Goal: Task Accomplishment & Management: Manage account settings

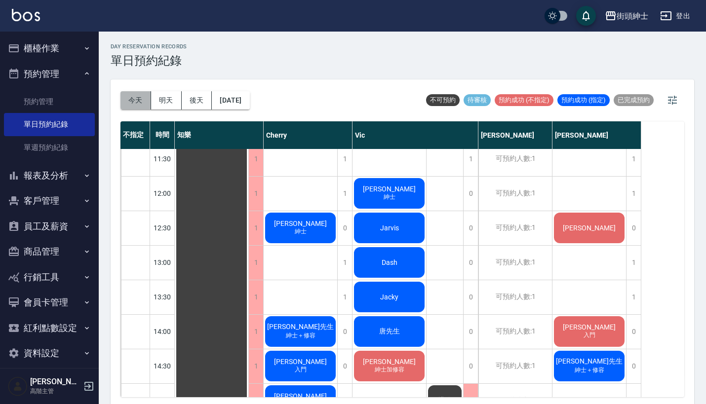
click at [137, 99] on button "今天" at bounding box center [135, 100] width 31 height 18
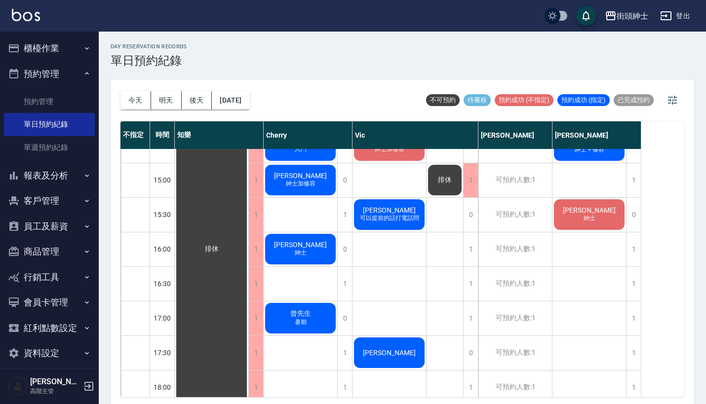
scroll to position [410, 0]
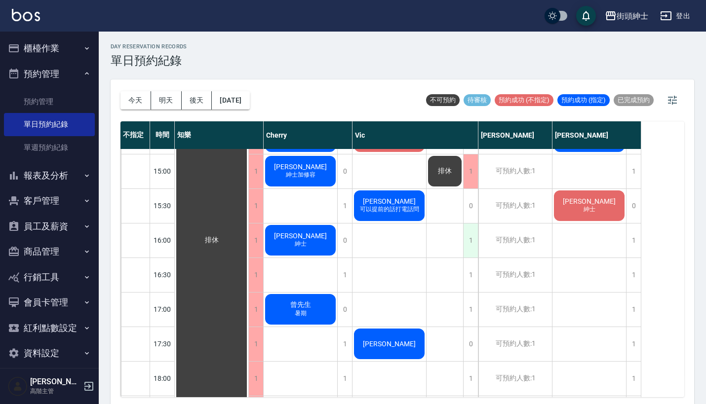
click at [470, 241] on div "1" at bounding box center [470, 241] width 15 height 34
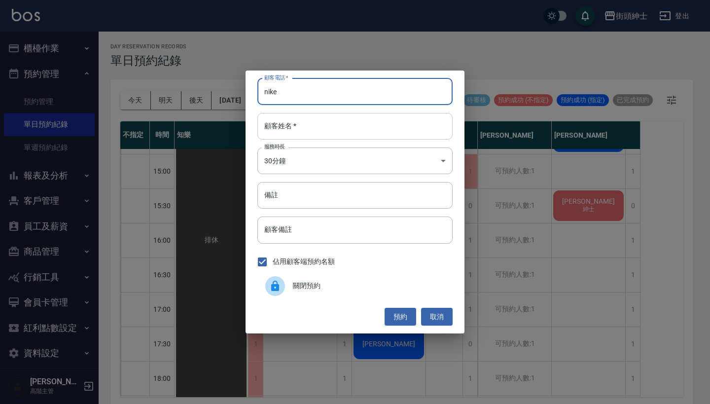
type input "nike"
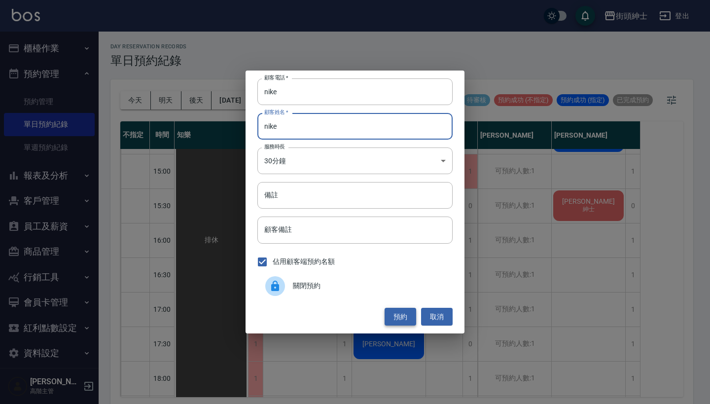
type input "nike"
click at [396, 316] on button "預約" at bounding box center [401, 317] width 32 height 18
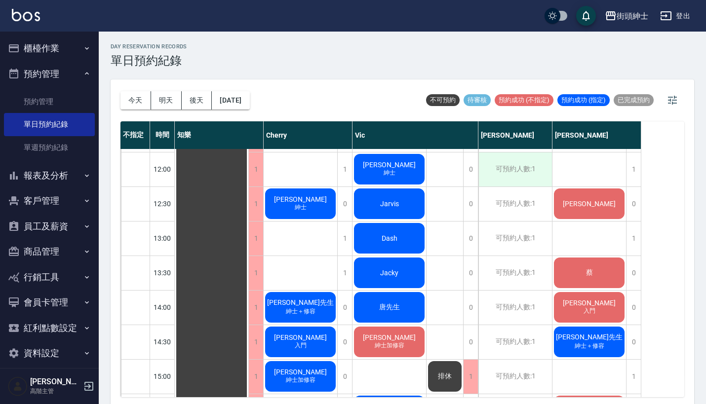
scroll to position [207, 0]
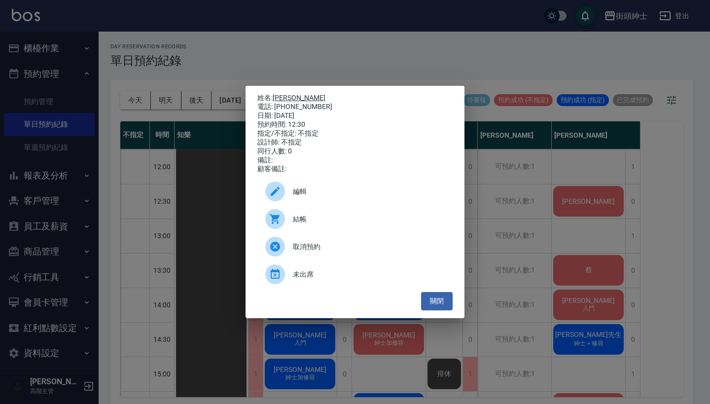
drag, startPoint x: 315, startPoint y: 102, endPoint x: 276, endPoint y: 92, distance: 40.7
click at [276, 94] on div "姓名: 李 電話: 0966676173 日期: 2025/08/16 預約時間: 12:30 指定/不指定: 不指定 設計師: 不指定 同行人數: 0 備註…" at bounding box center [355, 134] width 195 height 80
copy div "姓名: 李 電話: 0966676173"
click at [367, 62] on div "姓名: 李 電話: 0966676173 日期: 2025/08/16 預約時間: 12:30 指定/不指定: 不指定 設計師: 不指定 同行人數: 0 備註…" at bounding box center [355, 202] width 710 height 404
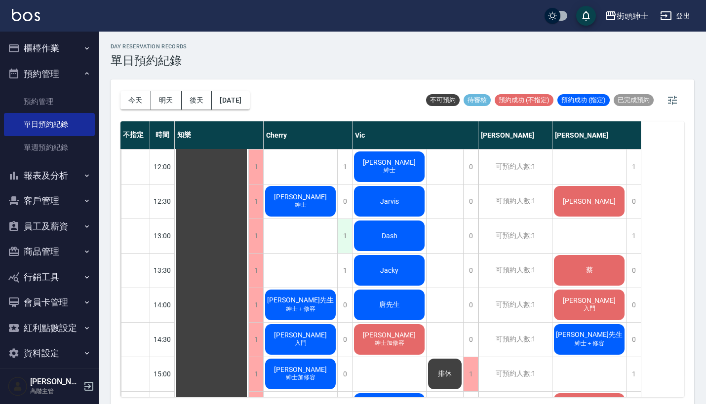
click at [343, 235] on div "1" at bounding box center [344, 236] width 15 height 34
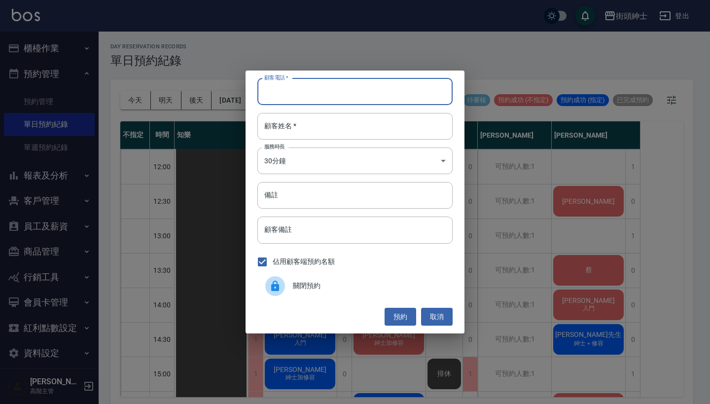
paste input "李 電話: 0966676173"
type input "李 電話: 0966676173"
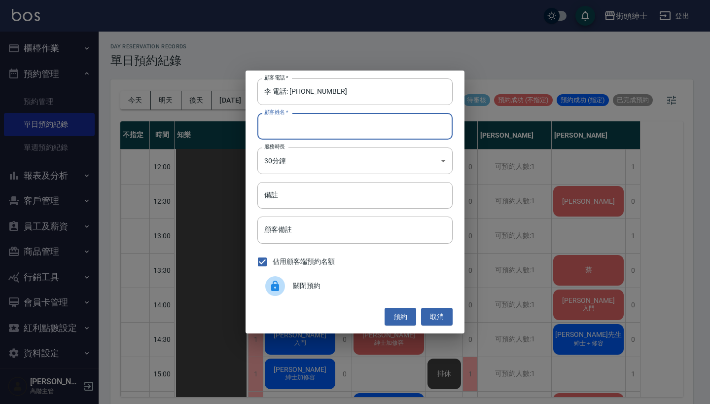
paste input "李 電話: 0966676173"
type input "李 電話: 0966676173"
drag, startPoint x: 290, startPoint y: 92, endPoint x: 229, endPoint y: 89, distance: 61.3
click at [232, 89] on div "顧客電話   * 李 電話: 0966676173 顧客電話   * 顧客姓名   * 李 電話: 0966676173 顧客姓名   * 服務時長 30分鐘…" at bounding box center [355, 202] width 710 height 404
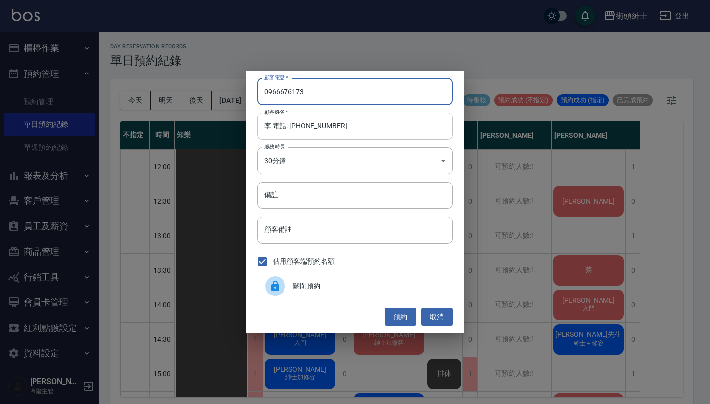
type input "0966676173"
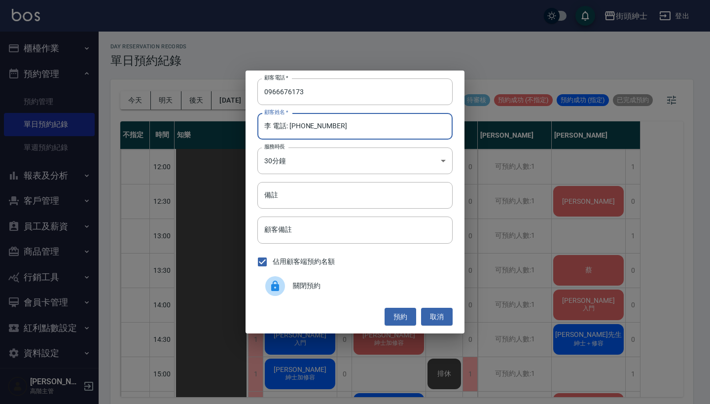
drag, startPoint x: 338, startPoint y: 127, endPoint x: 275, endPoint y: 125, distance: 63.2
click at [275, 125] on input "李 電話: 0966676173" at bounding box center [355, 126] width 195 height 27
type input "李"
click at [397, 318] on button "預約" at bounding box center [401, 317] width 32 height 18
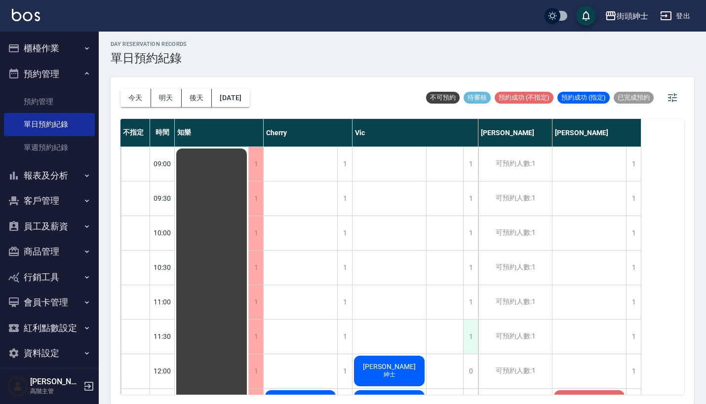
scroll to position [0, 0]
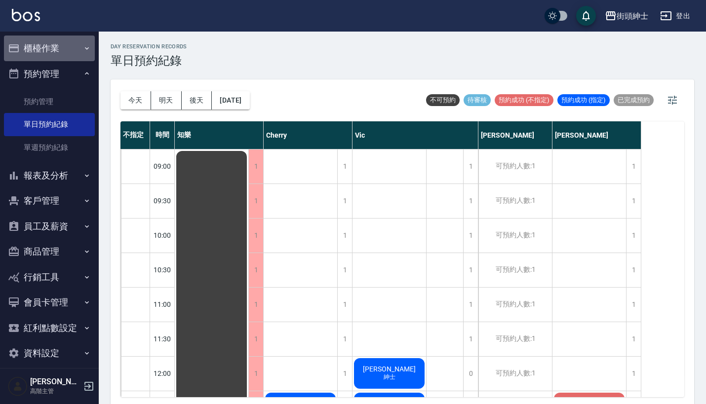
click at [67, 45] on button "櫃檯作業" at bounding box center [49, 49] width 91 height 26
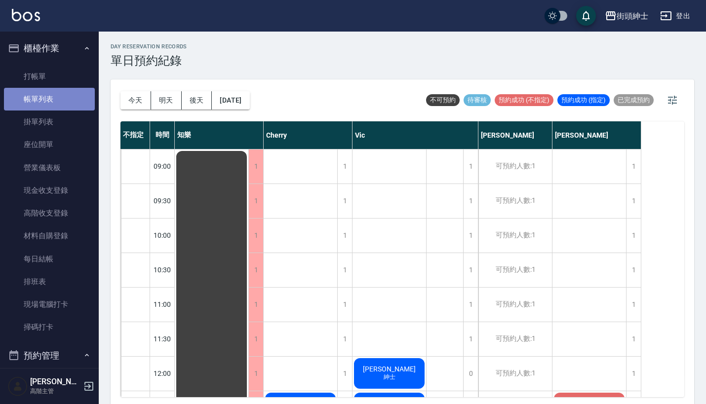
click at [58, 98] on link "帳單列表" at bounding box center [49, 99] width 91 height 23
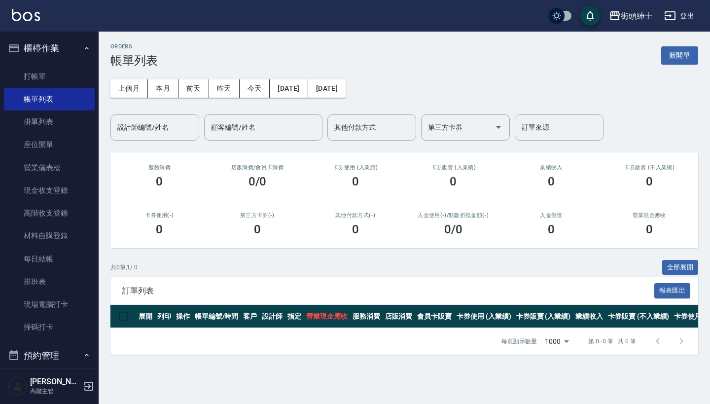
click at [62, 44] on button "櫃檯作業" at bounding box center [49, 49] width 91 height 26
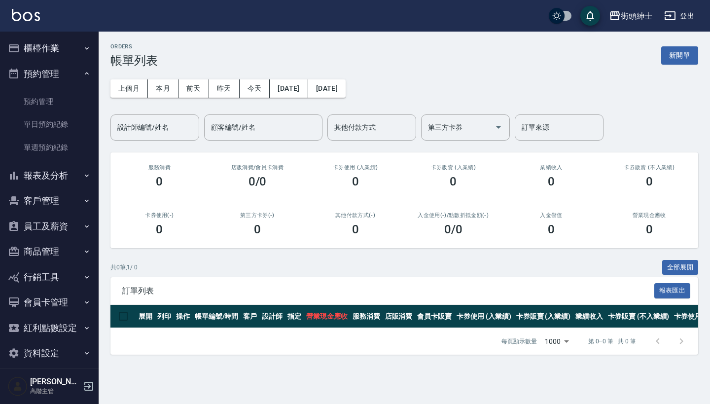
click at [62, 44] on button "櫃檯作業" at bounding box center [49, 49] width 91 height 26
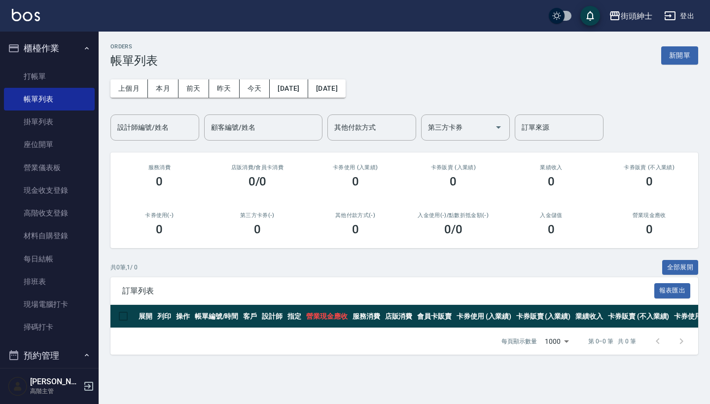
click at [62, 44] on button "櫃檯作業" at bounding box center [49, 49] width 91 height 26
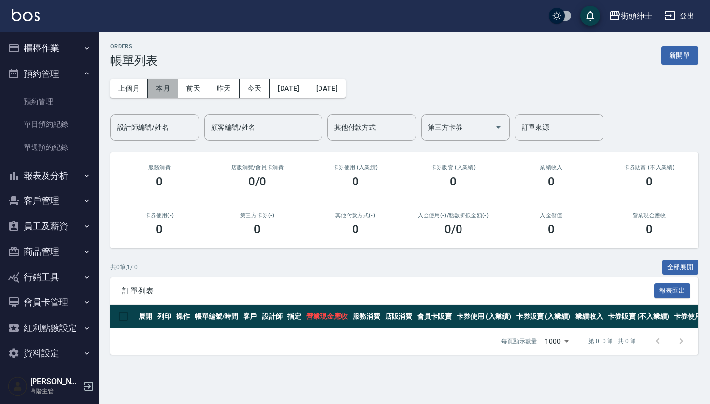
click at [157, 89] on button "本月" at bounding box center [163, 88] width 31 height 18
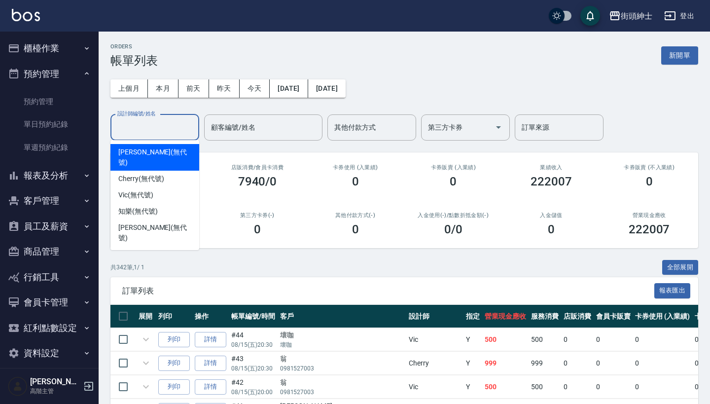
click at [169, 127] on input "設計師編號/姓名" at bounding box center [155, 127] width 80 height 17
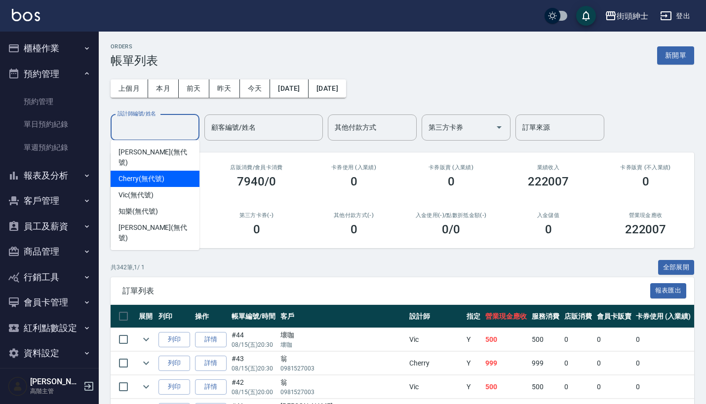
click at [154, 174] on span "Cherry (無代號)" at bounding box center [140, 179] width 45 height 10
type input "Cherry(無代號)"
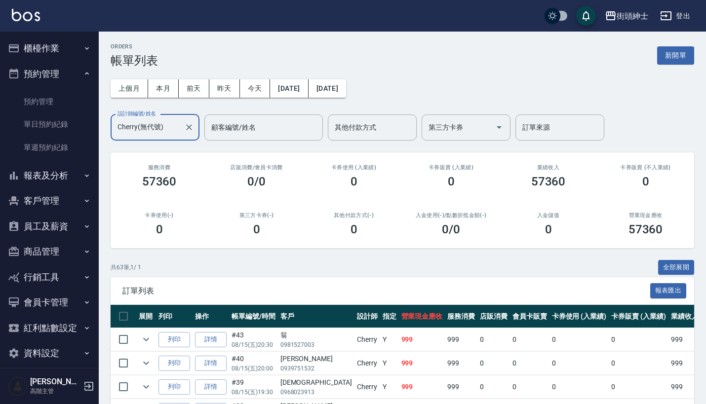
scroll to position [7, 0]
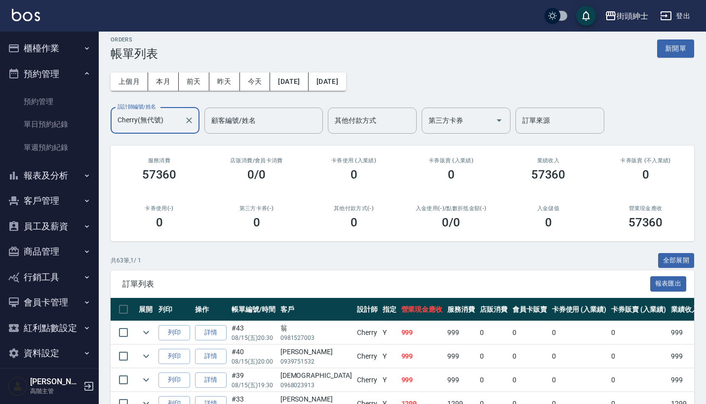
click at [155, 118] on input "Cherry(無代號)" at bounding box center [147, 120] width 65 height 17
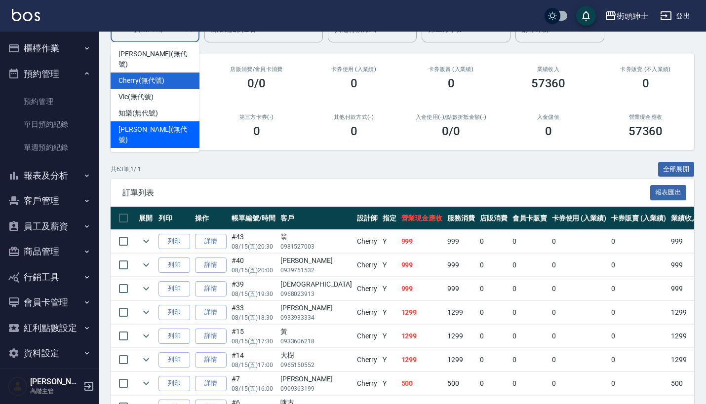
scroll to position [148, 0]
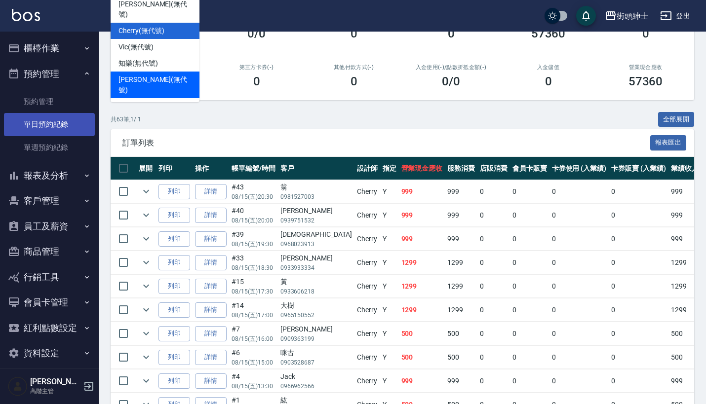
click at [69, 124] on link "單日預約紀錄" at bounding box center [49, 124] width 91 height 23
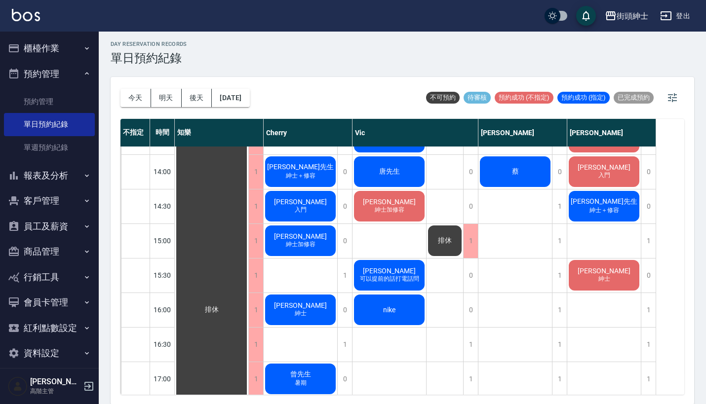
scroll to position [338, 0]
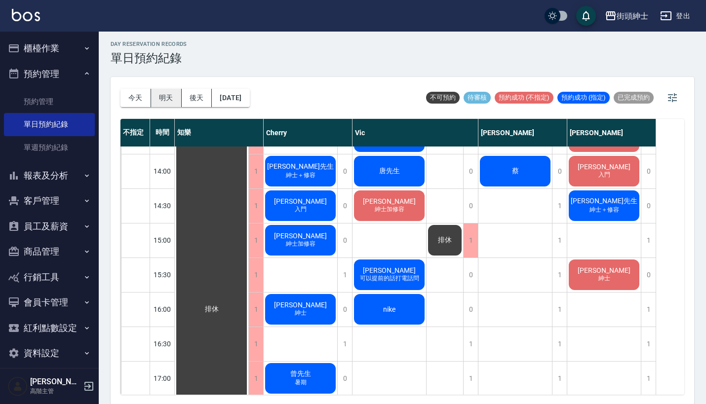
click at [163, 97] on button "明天" at bounding box center [166, 98] width 31 height 18
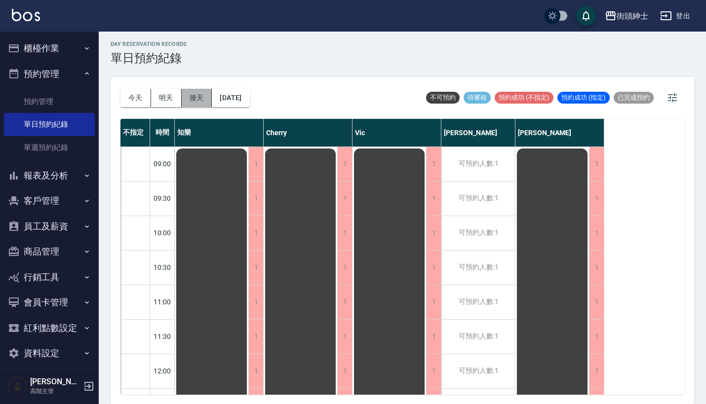
click at [193, 103] on button "後天" at bounding box center [197, 98] width 31 height 18
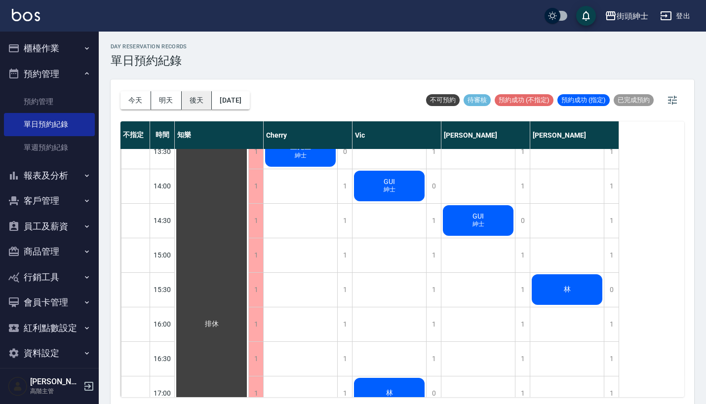
scroll to position [331, 0]
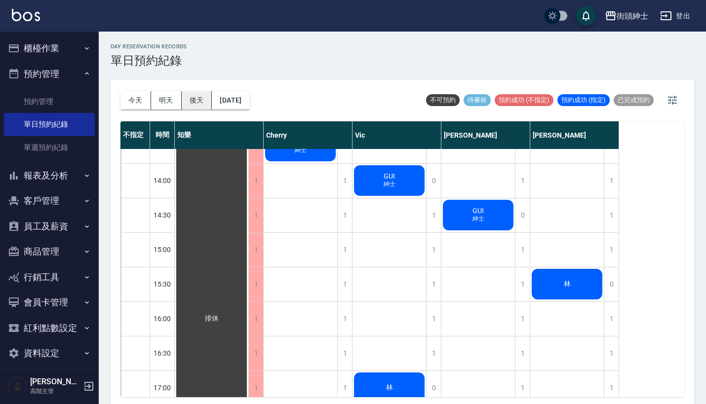
click at [189, 100] on button "後天" at bounding box center [197, 100] width 31 height 18
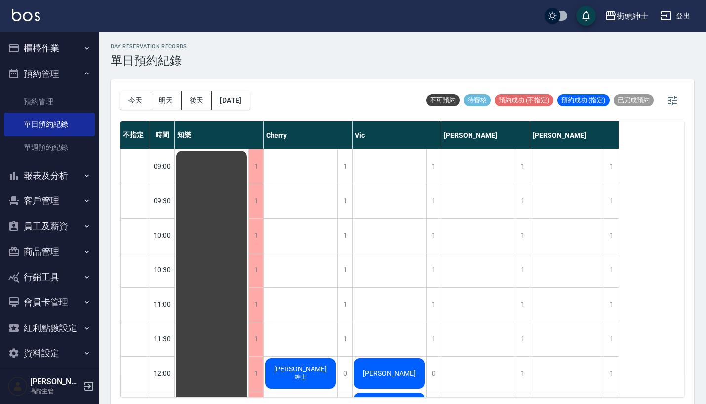
scroll to position [0, 0]
click at [238, 90] on div "今天 明天 後天 2025/08/18" at bounding box center [184, 100] width 129 height 42
click at [244, 114] on div "今天 明天 後天 2025/08/18" at bounding box center [184, 100] width 129 height 42
click at [240, 99] on button "2025/08/18" at bounding box center [230, 100] width 37 height 18
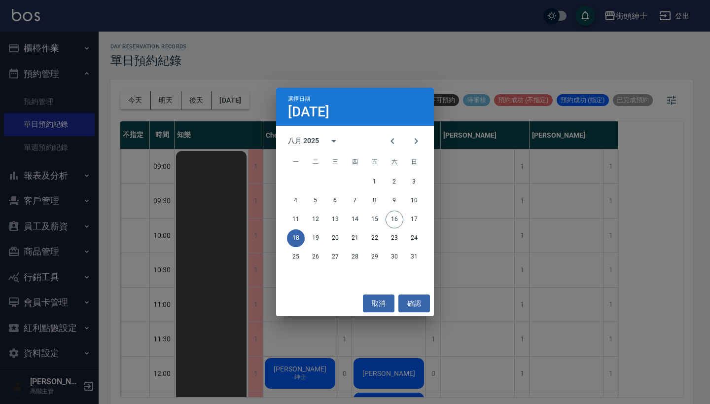
click at [309, 59] on div "選擇日期 8月18日 八月 2025 一 二 三 四 五 六 日 1 2 3 4 5 6 7 8 9 10 11 12 13 14 15 16 17 18 1…" at bounding box center [355, 202] width 710 height 404
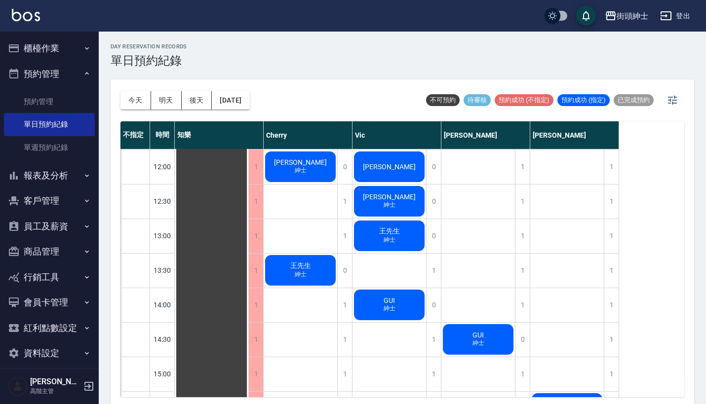
scroll to position [224, 0]
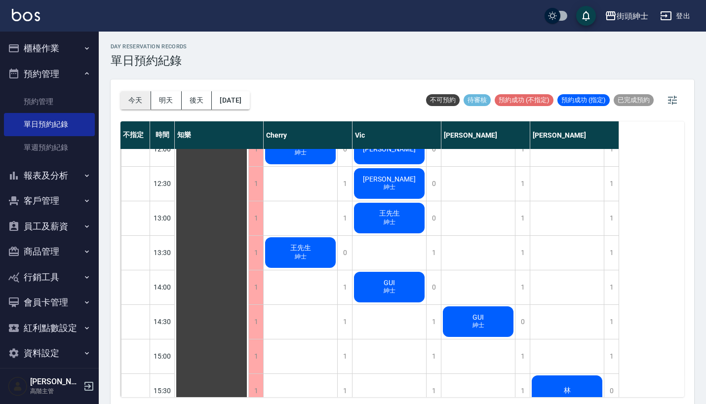
click at [142, 100] on button "今天" at bounding box center [135, 100] width 31 height 18
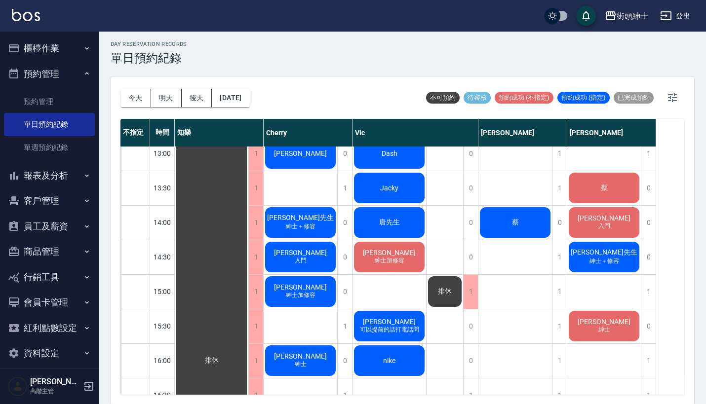
scroll to position [286, 0]
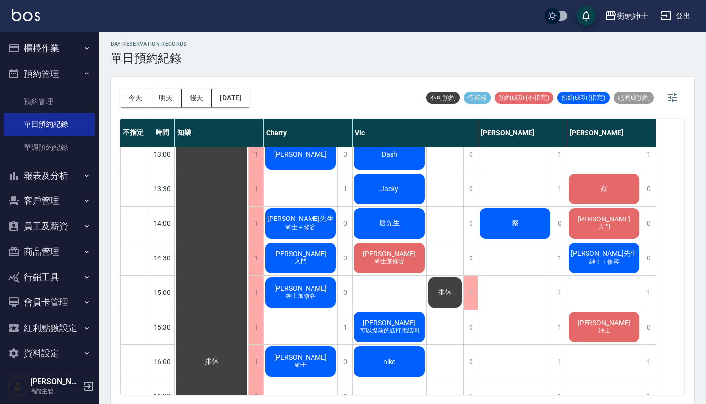
click at [248, 262] on div "陳品璋 入門" at bounding box center [212, 361] width 74 height 1001
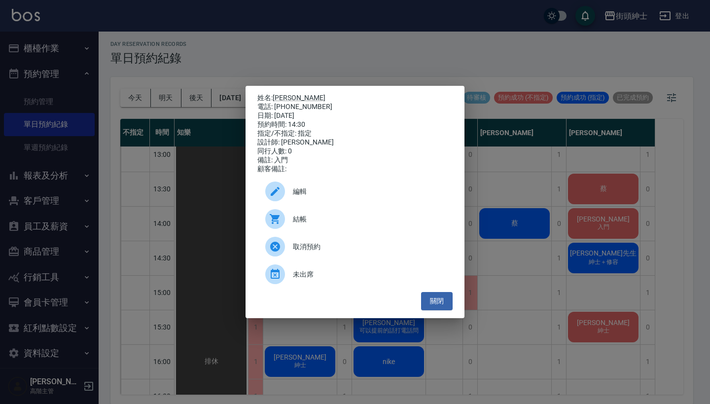
click at [516, 261] on div "姓名: 陳品璋 電話: 0975566006 日期: 2025/08/16 預約時間: 14:30 指定/不指定: 指定 設計師: Cherry 同行人數: …" at bounding box center [355, 202] width 710 height 404
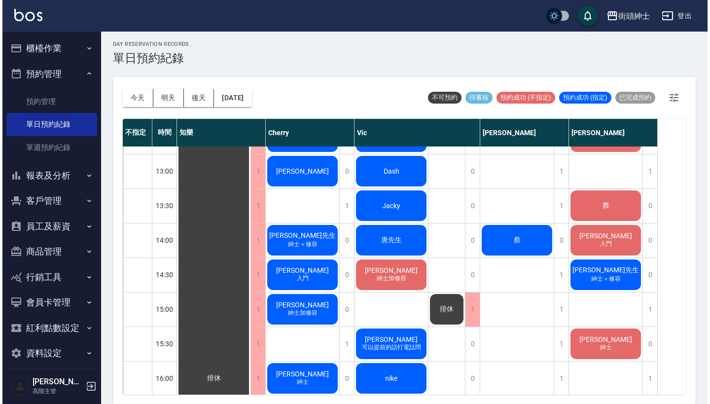
scroll to position [264, 0]
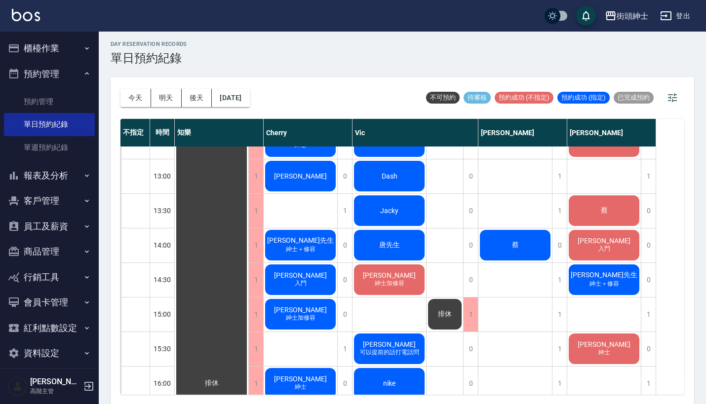
click at [221, 379] on span "陳品璋" at bounding box center [212, 383] width 18 height 9
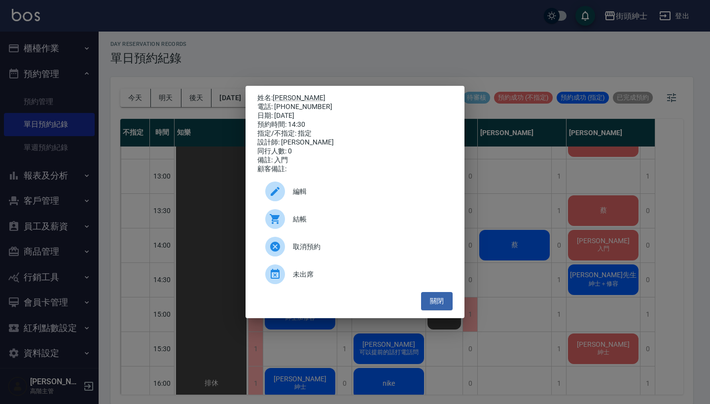
click at [310, 197] on span "編輯" at bounding box center [369, 192] width 152 height 10
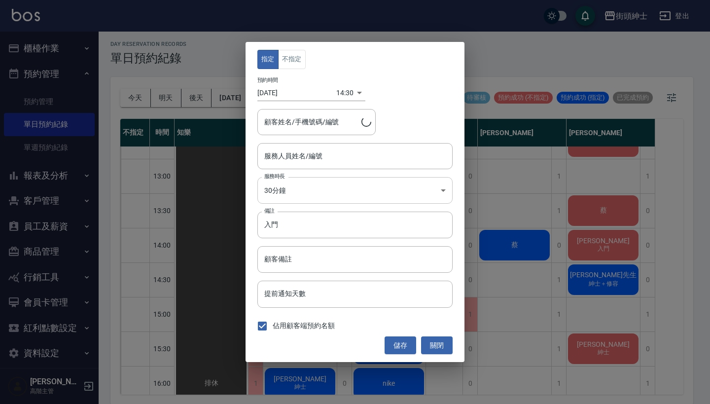
type input "Cherry(無代號)"
type input "陳品璋/0975566006"
click at [319, 157] on input "Cherry(無代號)" at bounding box center [348, 156] width 172 height 17
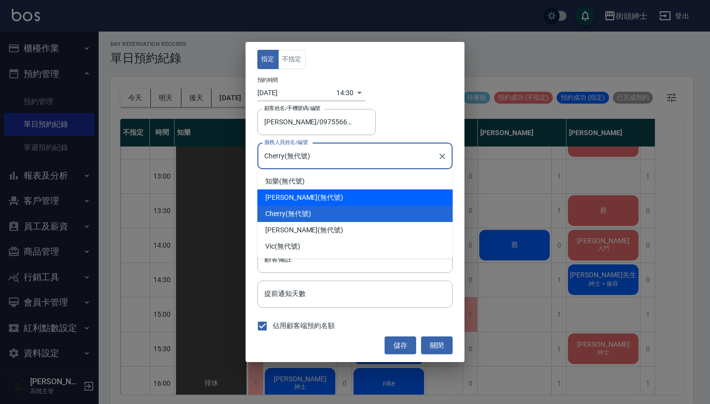
click at [327, 194] on div "戴比 (無代號)" at bounding box center [355, 197] width 195 height 16
type input "戴比(無代號)"
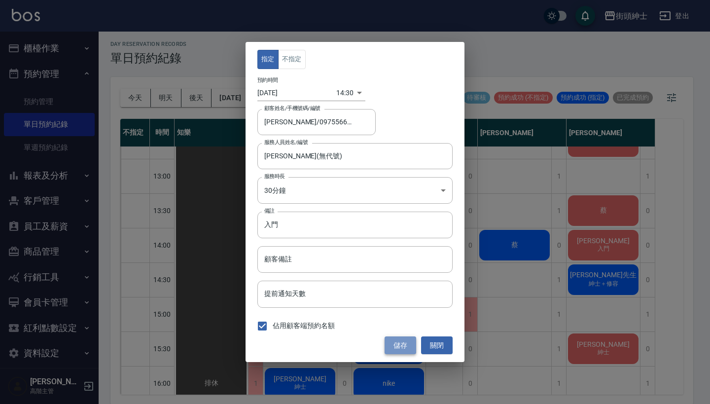
click at [401, 343] on button "儲存" at bounding box center [401, 345] width 32 height 18
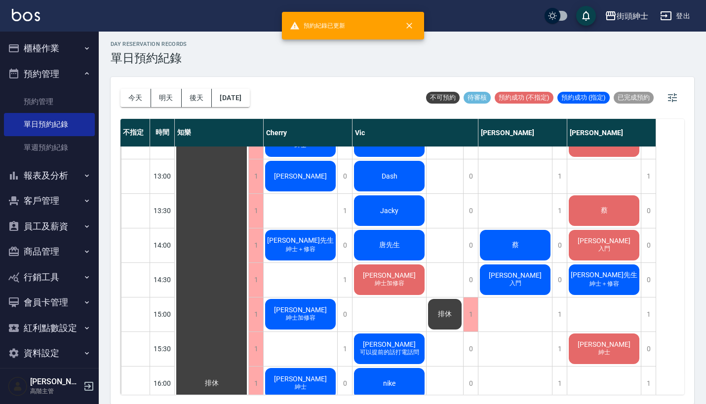
click at [299, 150] on span "紳士＋修容" at bounding box center [301, 145] width 16 height 8
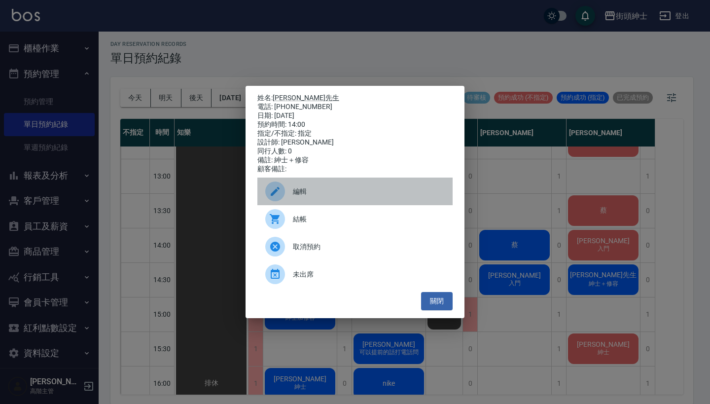
click at [337, 197] on span "編輯" at bounding box center [369, 192] width 152 height 10
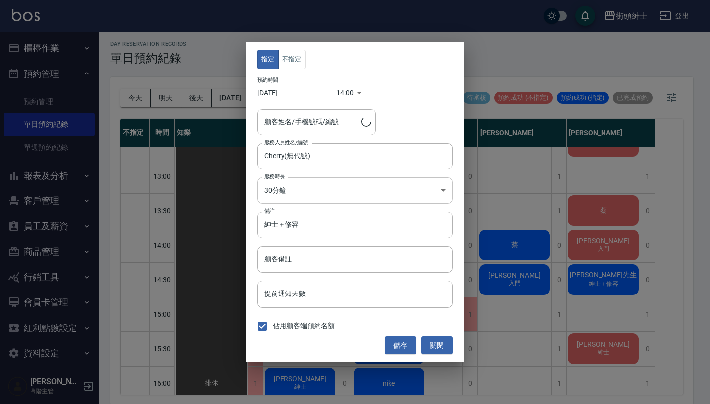
type input "周先生/0973660180"
click at [343, 90] on body "街頭紳士 登出 櫃檯作業 打帳單 帳單列表 掛單列表 座位開單 營業儀表板 現金收支登錄 高階收支登錄 材料自購登錄 每日結帳 排班表 現場電腦打卡 掃碼打卡…" at bounding box center [355, 201] width 710 height 407
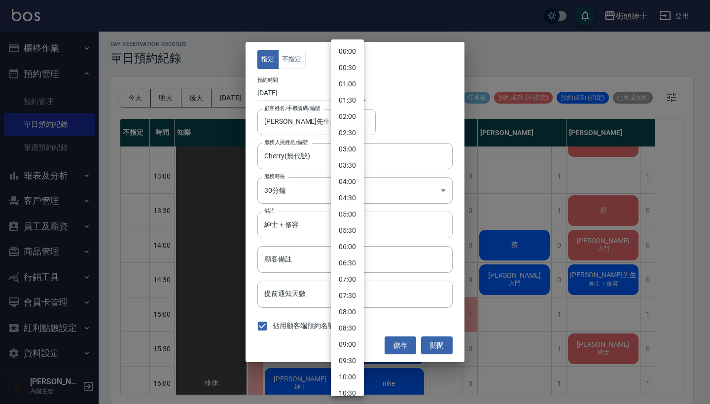
scroll to position [290, 0]
click at [348, 237] on li "14:30" at bounding box center [347, 233] width 33 height 16
type input "1755325800000"
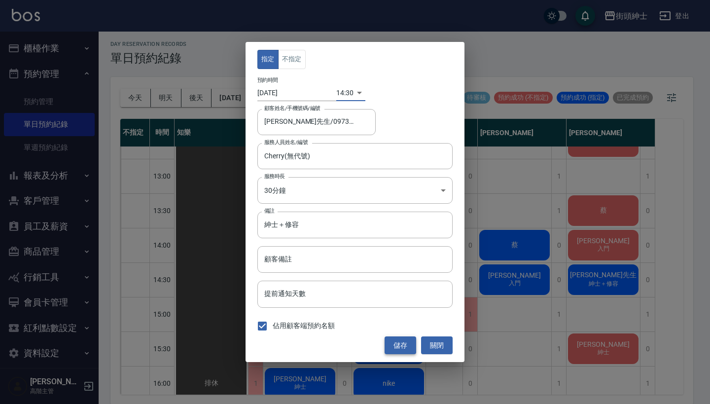
click at [404, 346] on button "儲存" at bounding box center [401, 345] width 32 height 18
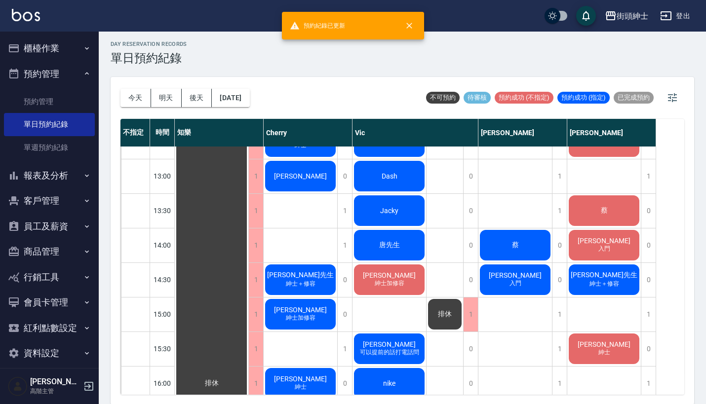
click at [248, 287] on div "周先生 紳士＋修容" at bounding box center [212, 383] width 74 height 1001
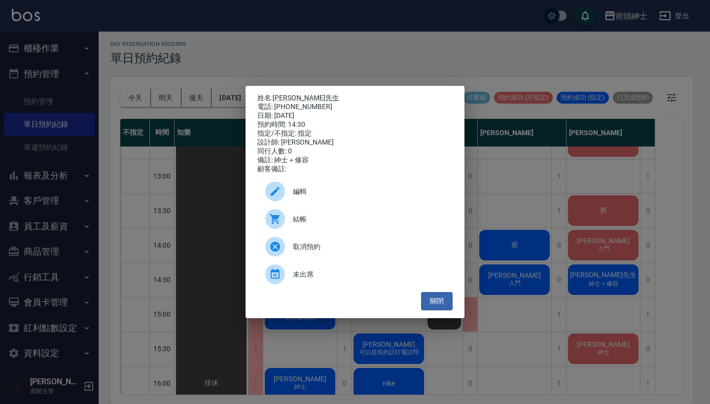
click at [341, 197] on span "編輯" at bounding box center [369, 192] width 152 height 10
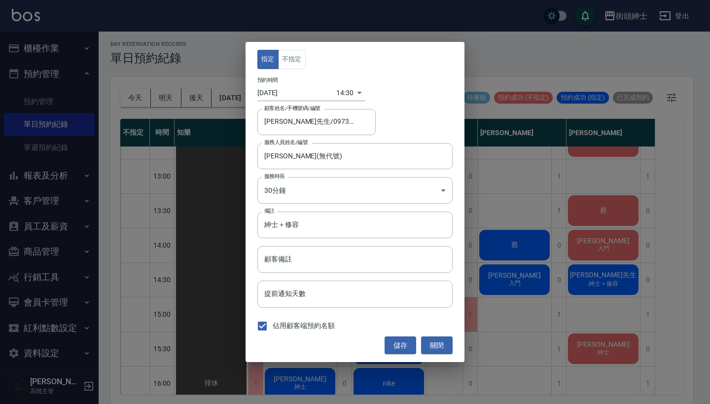
click at [343, 91] on body "街頭紳士 登出 櫃檯作業 打帳單 帳單列表 掛單列表 座位開單 營業儀表板 現金收支登錄 高階收支登錄 材料自購登錄 每日結帳 排班表 現場電腦打卡 掃碼打卡…" at bounding box center [355, 201] width 710 height 407
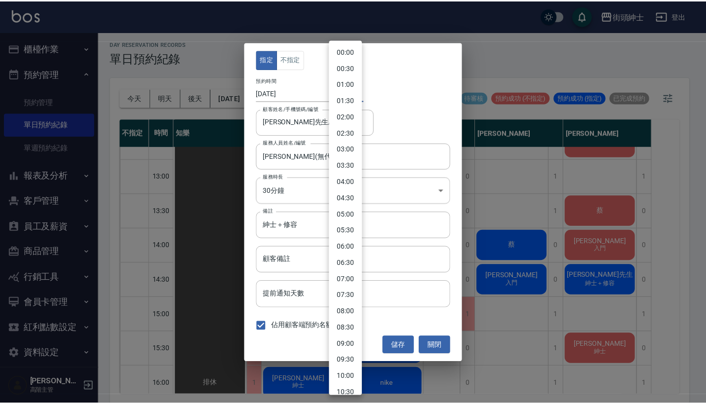
scroll to position [306, 0]
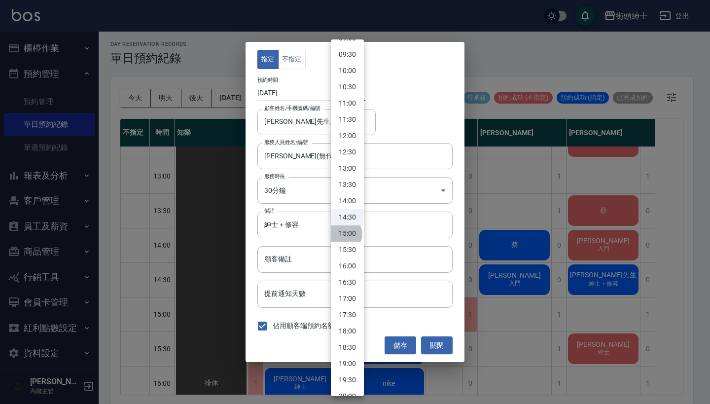
click at [345, 234] on li "15:00" at bounding box center [347, 233] width 33 height 16
type input "1755327600000"
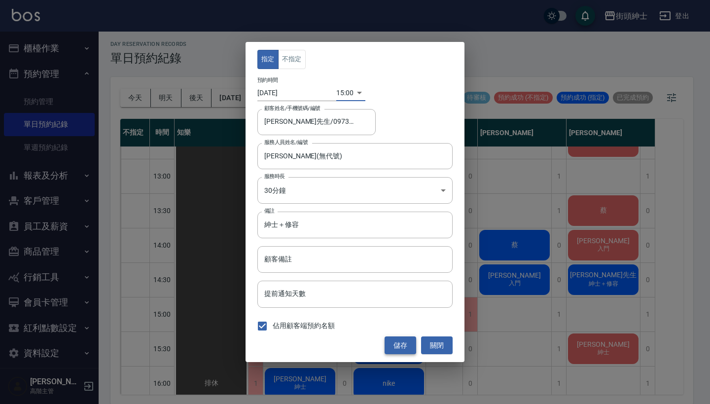
click at [397, 347] on button "儲存" at bounding box center [401, 345] width 32 height 18
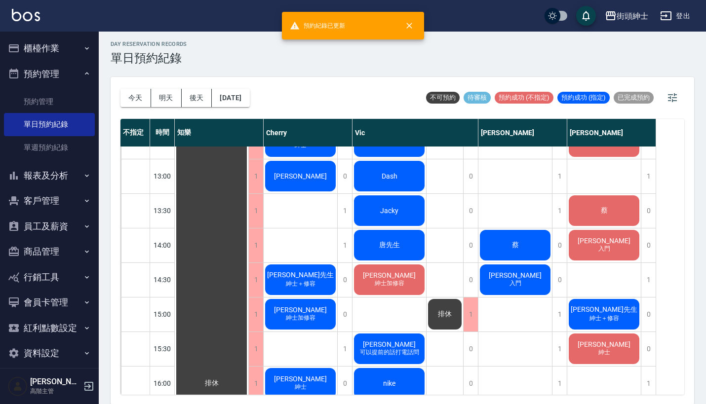
scroll to position [280, 0]
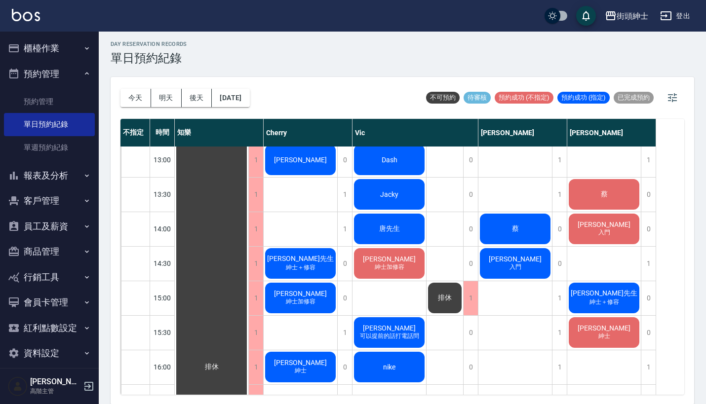
click at [248, 217] on div "蔡" at bounding box center [212, 367] width 74 height 1001
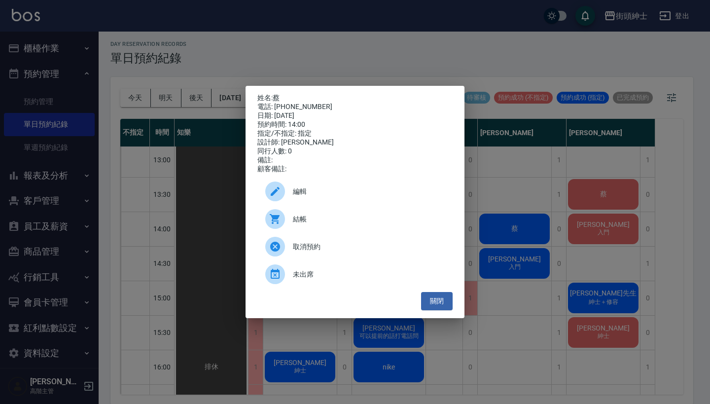
click at [333, 197] on span "編輯" at bounding box center [369, 192] width 152 height 10
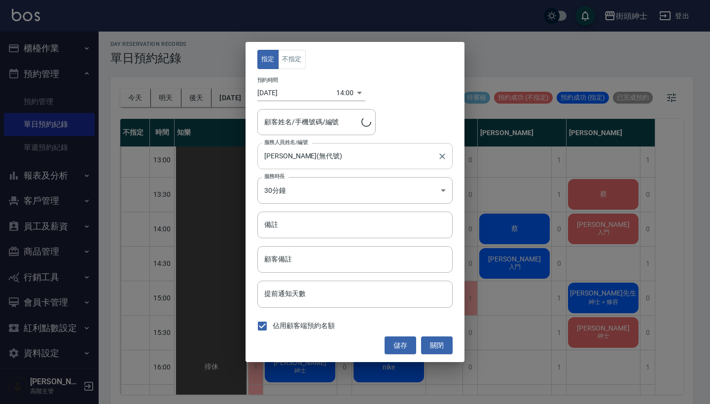
type input "蔡/0934335976"
click at [308, 154] on input "戴比(無代號)" at bounding box center [348, 156] width 172 height 17
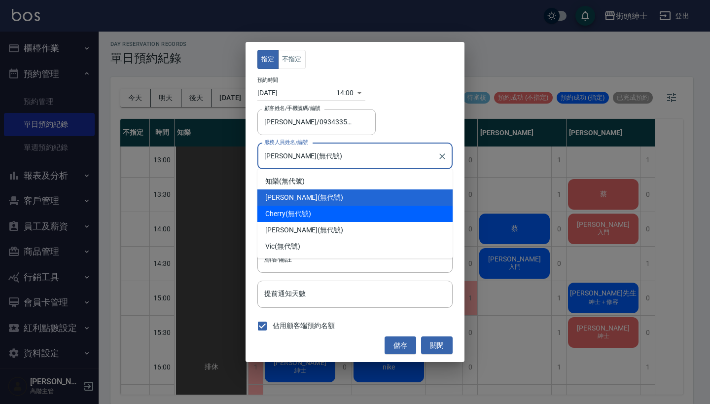
click at [327, 211] on div "Cherry (無代號)" at bounding box center [355, 214] width 195 height 16
type input "Cherry(無代號)"
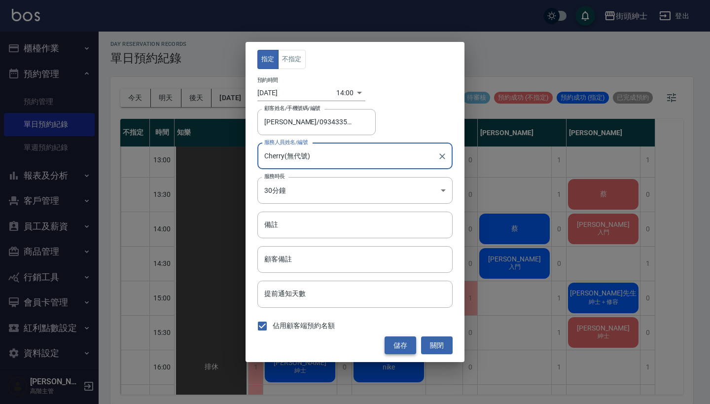
click at [405, 344] on button "儲存" at bounding box center [401, 345] width 32 height 18
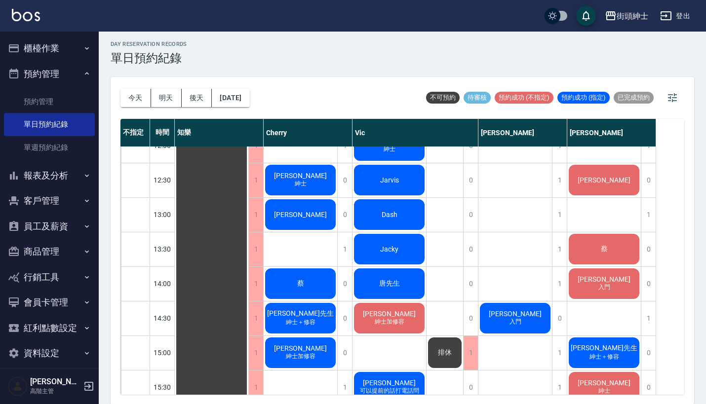
scroll to position [224, 0]
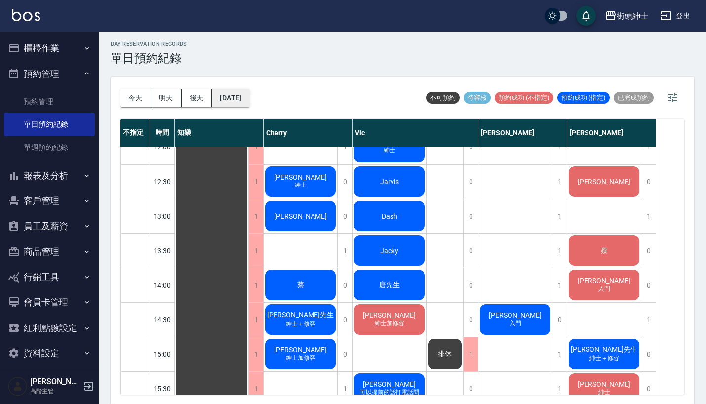
click at [242, 100] on button "[DATE]" at bounding box center [230, 98] width 37 height 18
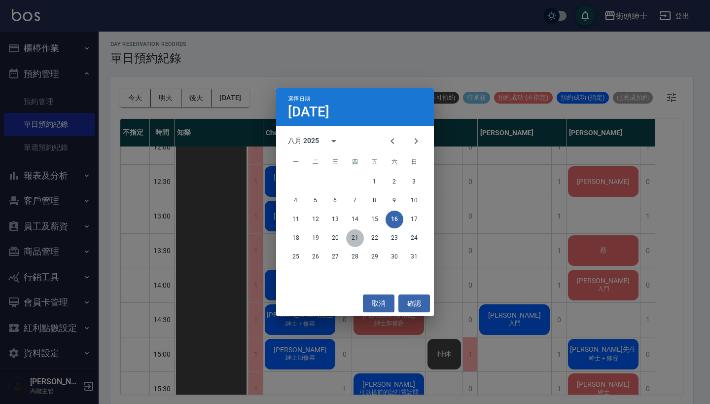
click at [354, 239] on button "21" at bounding box center [355, 238] width 18 height 18
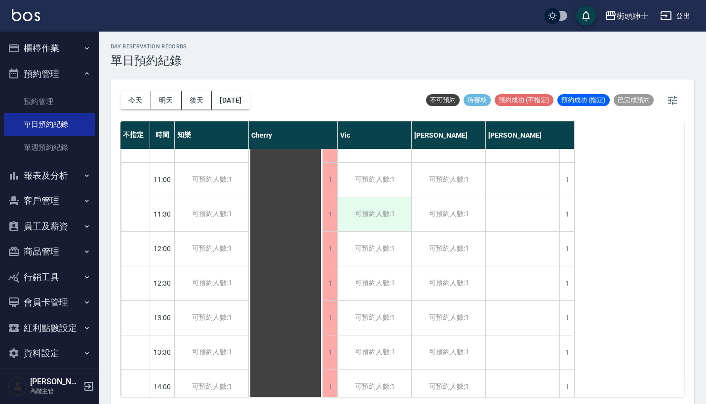
scroll to position [122, 0]
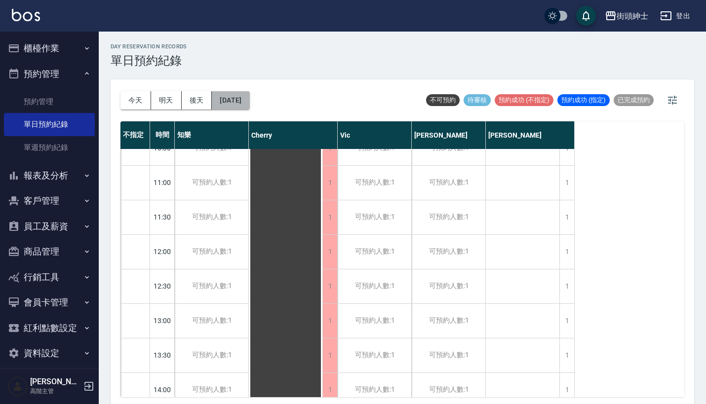
click at [230, 97] on button "2025/08/21" at bounding box center [230, 100] width 37 height 18
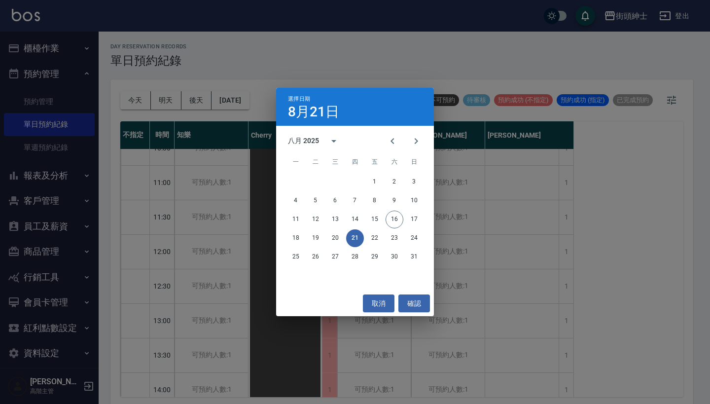
click at [350, 78] on div "選擇日期 8月21日 八月 2025 一 二 三 四 五 六 日 1 2 3 4 5 6 7 8 9 10 11 12 13 14 15 16 17 18 1…" at bounding box center [355, 202] width 710 height 404
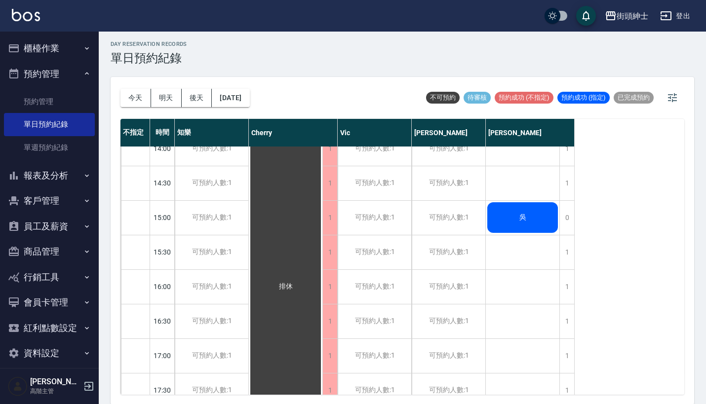
scroll to position [327, 0]
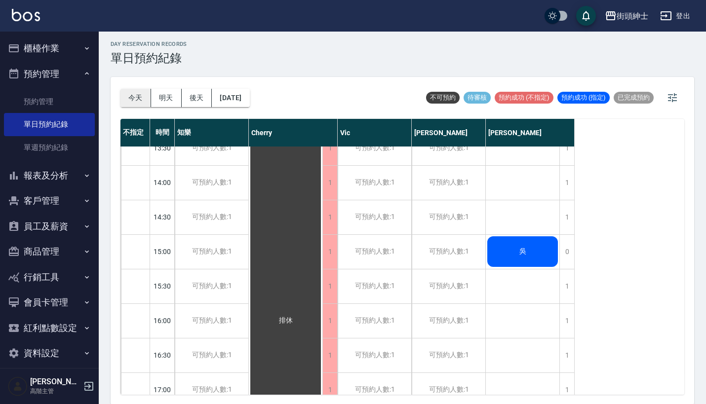
click at [132, 95] on button "今天" at bounding box center [135, 98] width 31 height 18
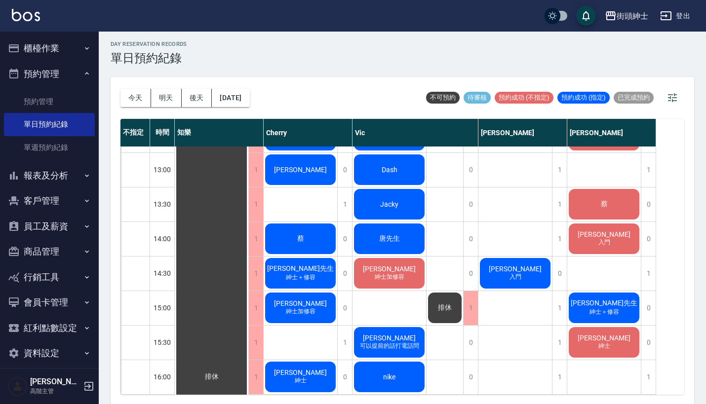
scroll to position [275, 0]
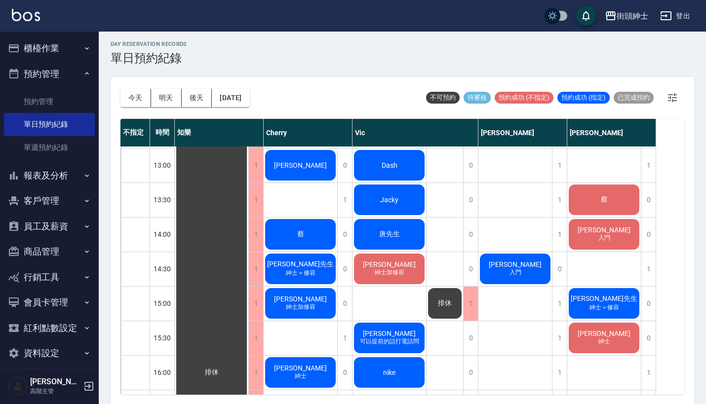
click at [75, 170] on button "報表及分析" at bounding box center [49, 176] width 91 height 26
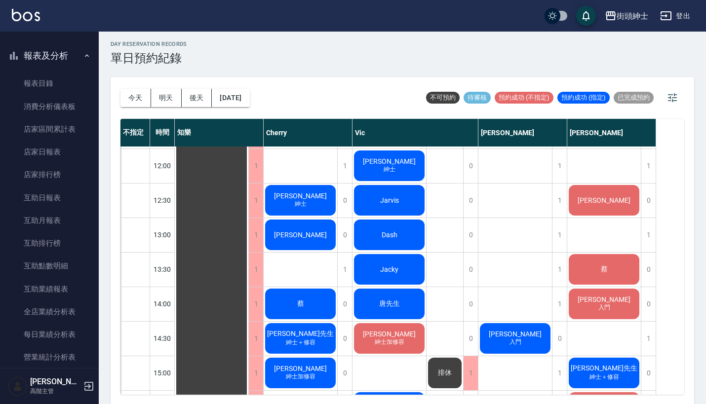
scroll to position [230, 0]
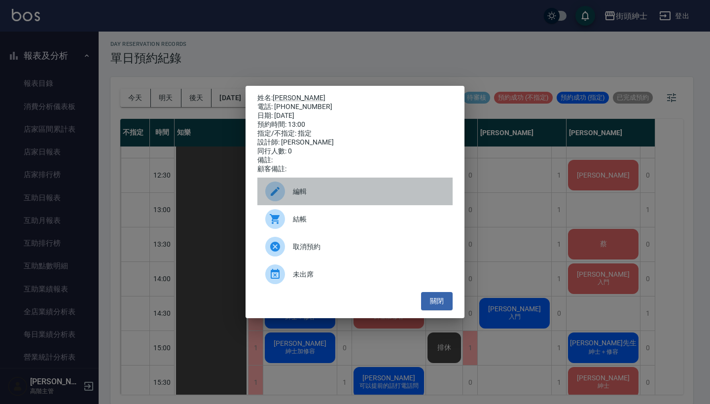
click at [342, 197] on span "編輯" at bounding box center [369, 192] width 152 height 10
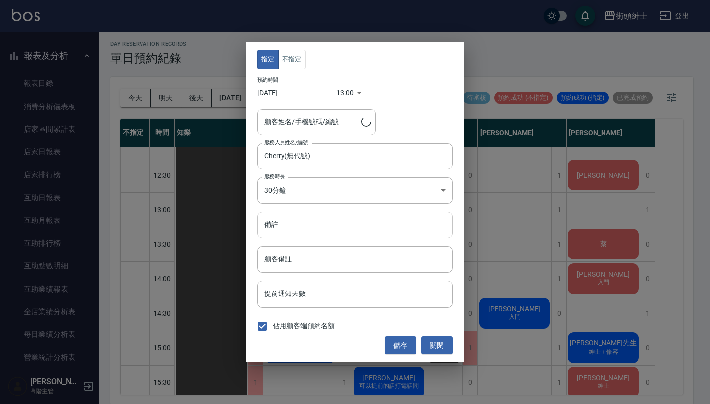
type input "李/0966676173"
click at [315, 231] on input "備註" at bounding box center [355, 225] width 195 height 27
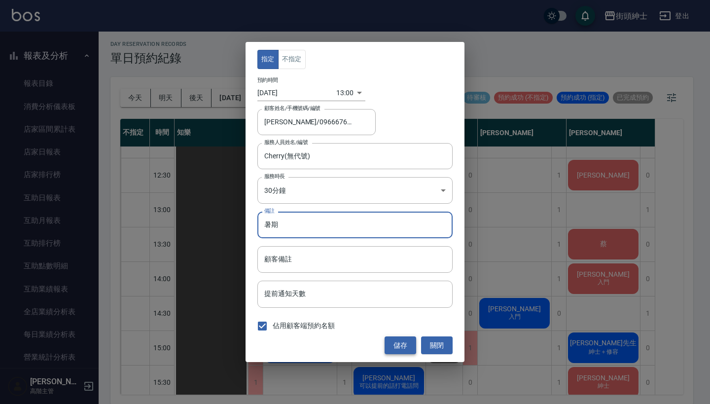
type input "暑期"
click at [408, 338] on button "儲存" at bounding box center [401, 345] width 32 height 18
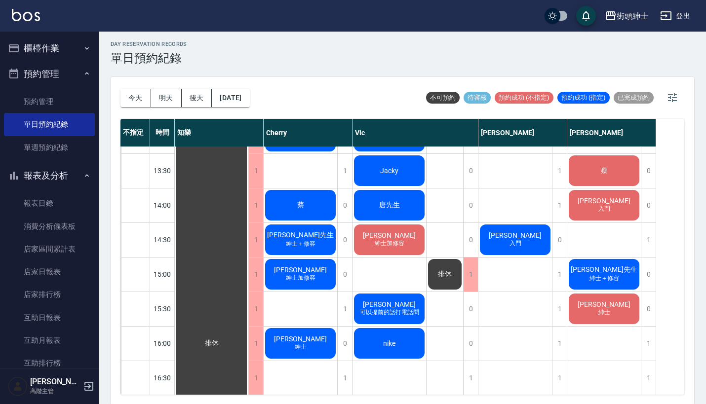
scroll to position [0, 0]
click at [73, 173] on button "報表及分析" at bounding box center [49, 176] width 91 height 26
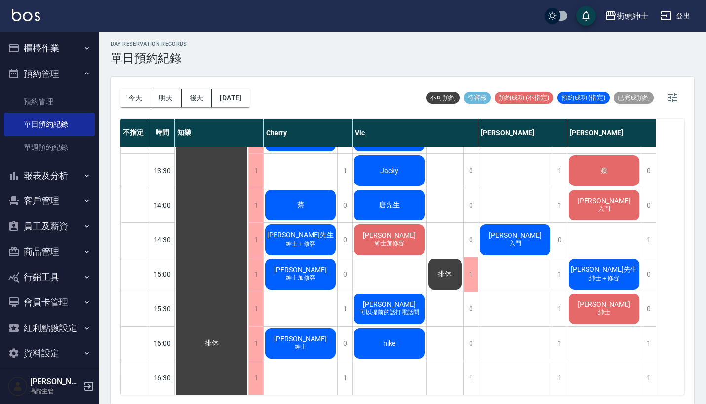
click at [69, 73] on button "預約管理" at bounding box center [49, 74] width 91 height 26
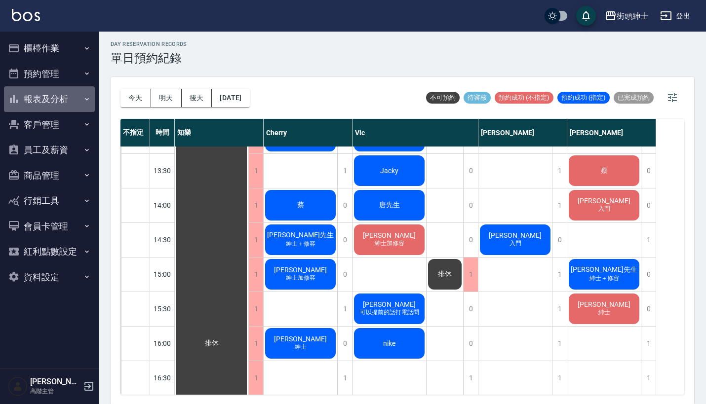
click at [69, 96] on button "報表及分析" at bounding box center [49, 99] width 91 height 26
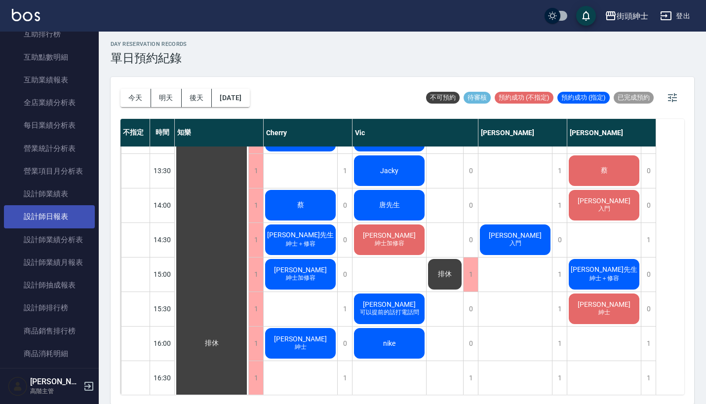
scroll to position [257, 0]
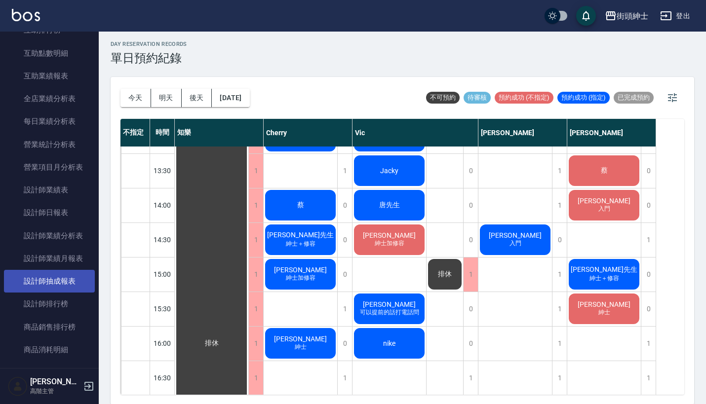
click at [69, 280] on link "設計師抽成報表" at bounding box center [49, 281] width 91 height 23
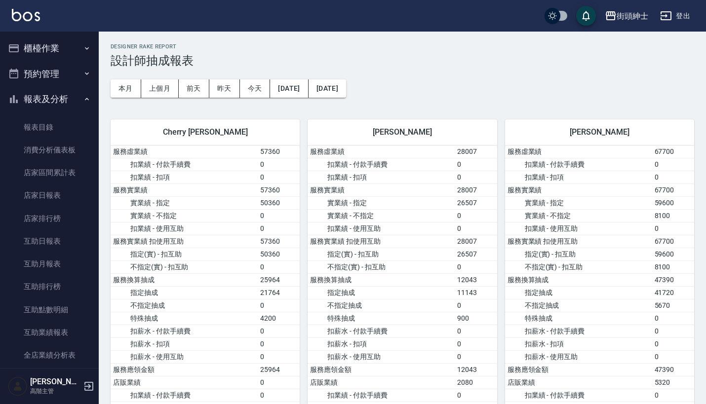
click at [58, 73] on button "預約管理" at bounding box center [49, 74] width 91 height 26
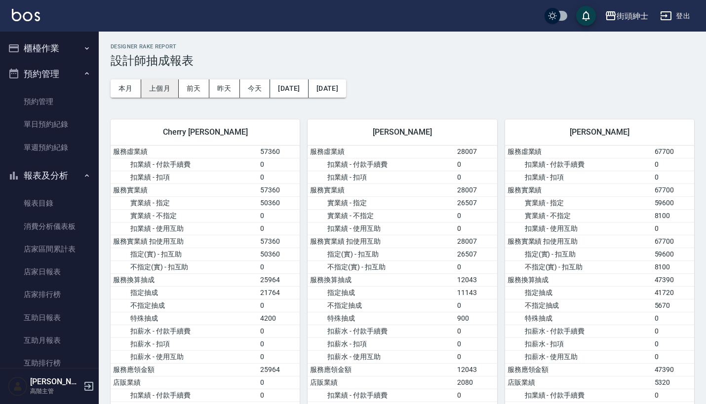
click at [164, 87] on button "上個月" at bounding box center [159, 88] width 37 height 18
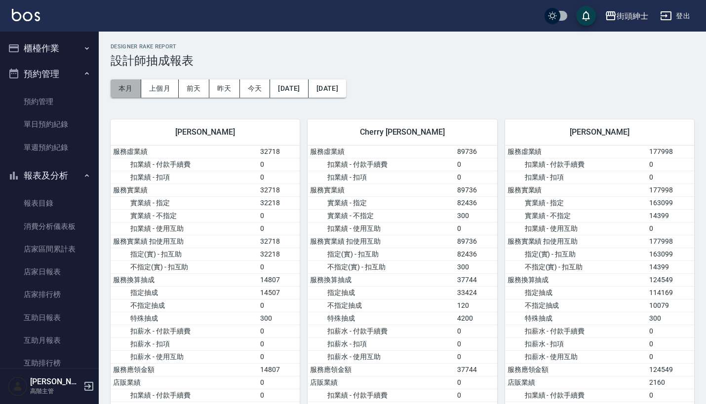
click at [132, 88] on button "本月" at bounding box center [126, 88] width 31 height 18
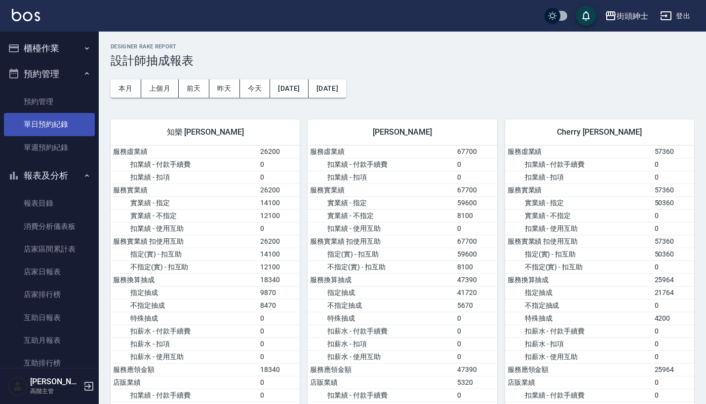
click at [56, 129] on link "單日預約紀錄" at bounding box center [49, 124] width 91 height 23
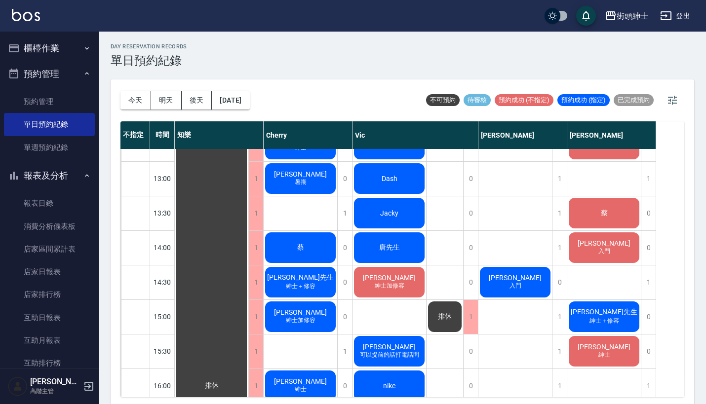
scroll to position [262, 0]
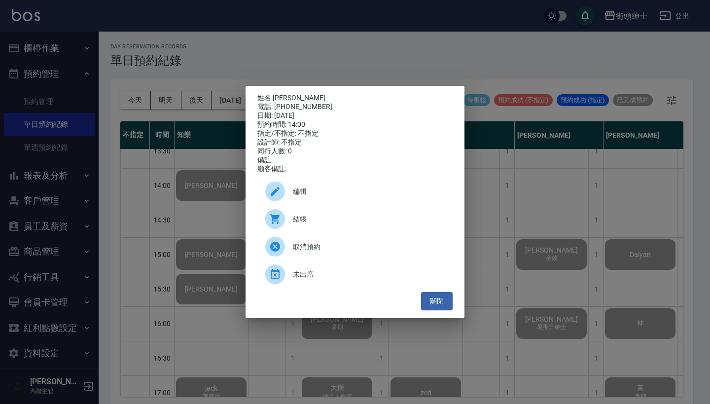
click at [184, 139] on div "姓名: 李昀儒 電話: 0922561657 日期: 2025/08/15 預約時間: 14:00 指定/不指定: 不指定 設計師: 不指定 同行人數: 0 …" at bounding box center [355, 202] width 710 height 404
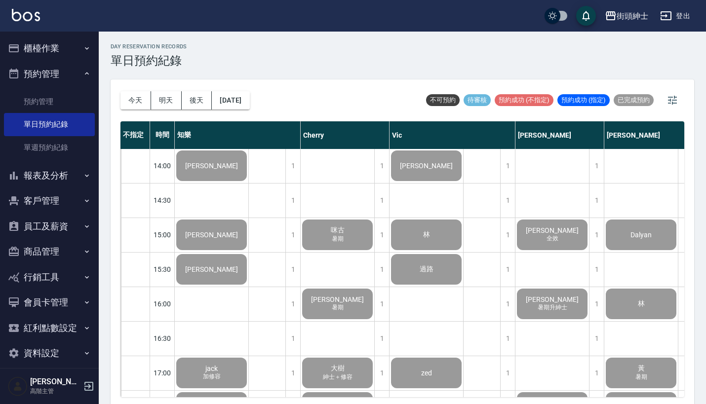
scroll to position [346, 0]
click at [133, 102] on button "今天" at bounding box center [135, 100] width 31 height 18
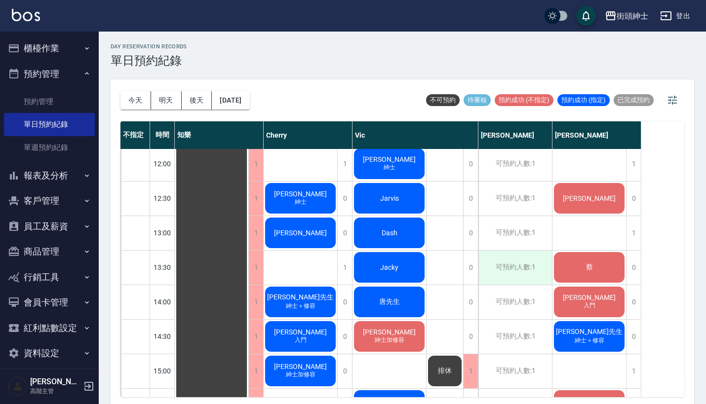
scroll to position [228, 0]
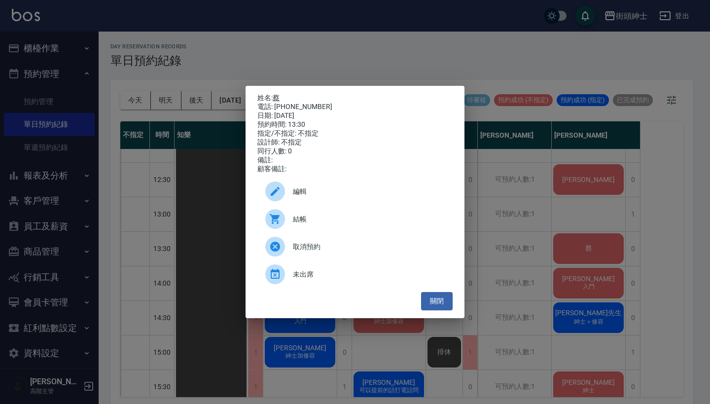
drag, startPoint x: 317, startPoint y: 101, endPoint x: 276, endPoint y: 95, distance: 41.0
click at [276, 95] on div "姓名: 蔡 電話: 0934335976 日期: 2025/08/16 預約時間: 13:30 指定/不指定: 不指定 設計師: 不指定 同行人數: 0 備註…" at bounding box center [355, 134] width 195 height 80
copy div "姓名: 蔡 電話: 0934335976"
click at [473, 62] on div "姓名: 蔡 電話: 0934335976 日期: 2025/08/16 預約時間: 13:30 指定/不指定: 不指定 設計師: 不指定 同行人數: 0 備註…" at bounding box center [355, 202] width 710 height 404
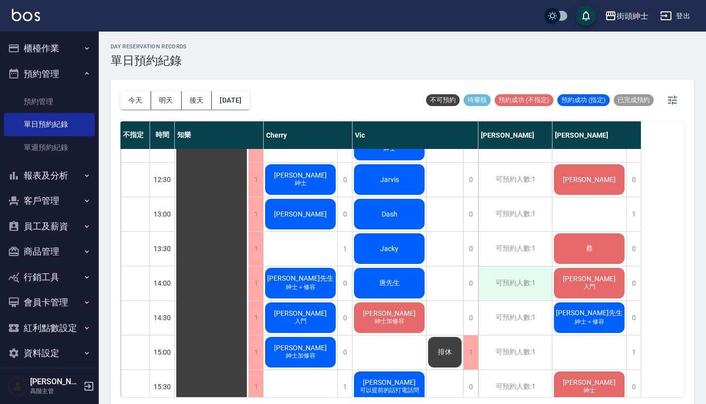
click at [516, 287] on div "可預約人數:1" at bounding box center [515, 283] width 74 height 34
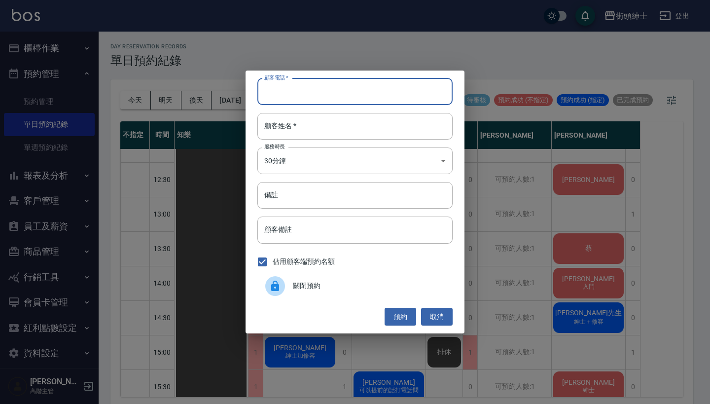
paste input "蔡 電話: 0934335976"
type input "蔡 電話: 0934335976"
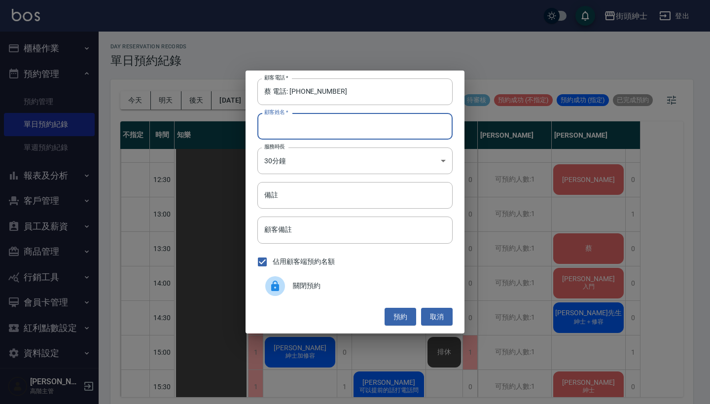
paste input "蔡 電話: 0934335976"
type input "蔡 電話: 0934335976"
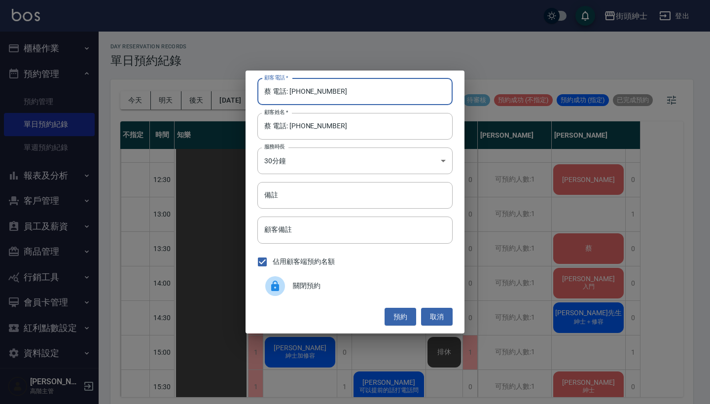
drag, startPoint x: 289, startPoint y: 92, endPoint x: 186, endPoint y: 95, distance: 103.2
click at [188, 95] on div "顧客電話   * 蔡 電話: 0934335976 顧客電話   * 顧客姓名   * 蔡 電話: 0934335976 顧客姓名   * 服務時長 30分鐘…" at bounding box center [355, 202] width 710 height 404
type input "0934335976"
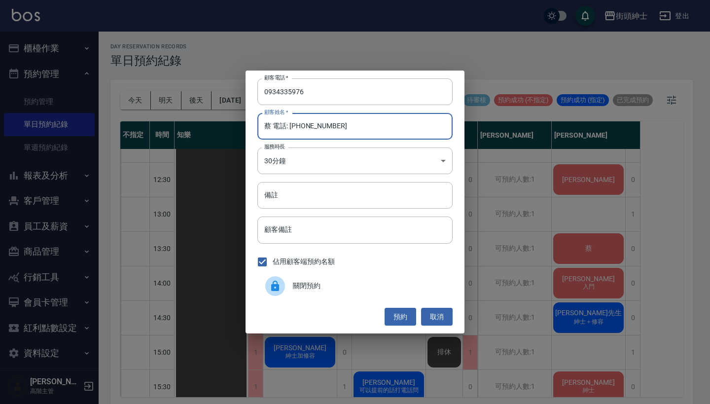
drag, startPoint x: 357, startPoint y: 131, endPoint x: 268, endPoint y: 124, distance: 89.6
click at [268, 124] on input "蔡 電話: 0934335976" at bounding box center [355, 126] width 195 height 27
type input "蔡"
click at [396, 312] on button "預約" at bounding box center [401, 317] width 32 height 18
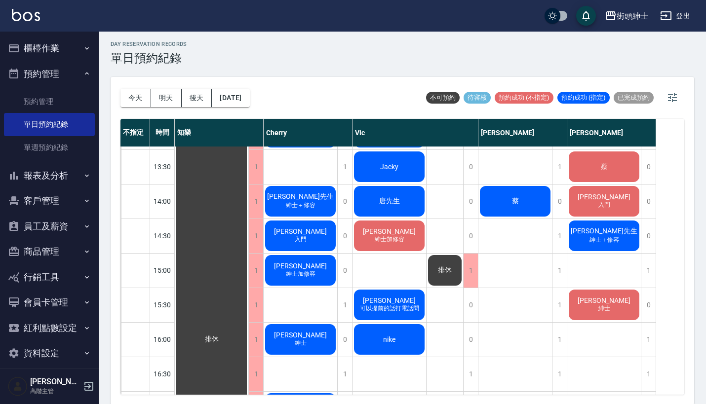
scroll to position [316, 0]
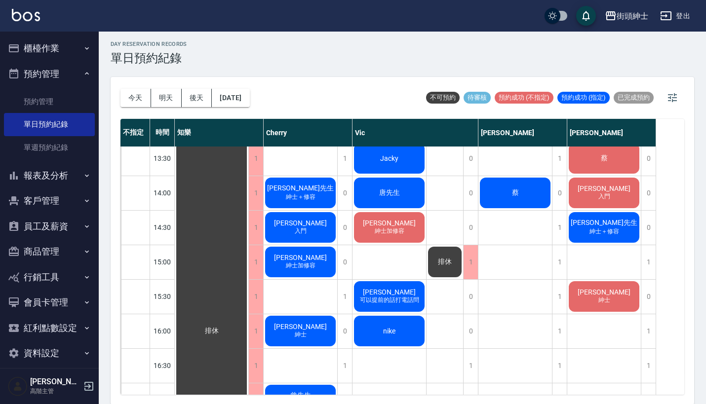
click at [248, 194] on div "蔡" at bounding box center [212, 331] width 74 height 1001
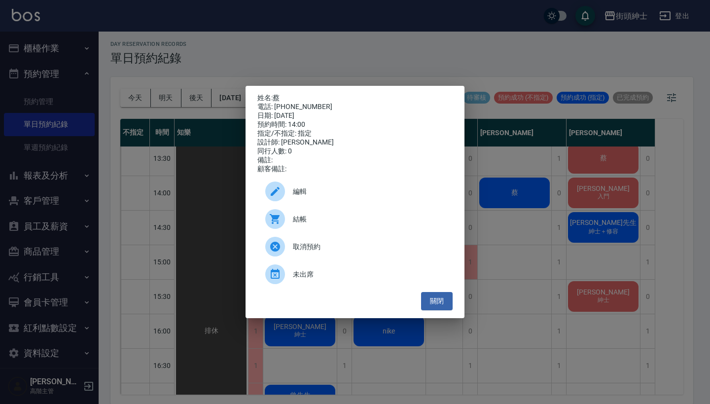
click at [575, 227] on div "姓名: 蔡 電話: 0934335976 日期: 2025/08/16 預約時間: 14:00 指定/不指定: 指定 設計師: 戴比 同行人數: 0 備註: …" at bounding box center [355, 202] width 710 height 404
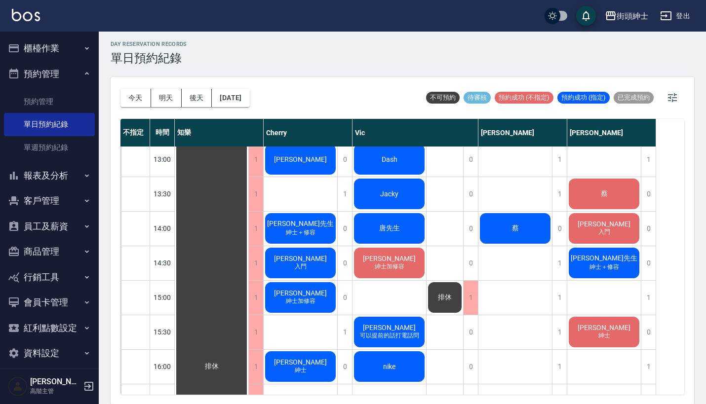
scroll to position [282, 0]
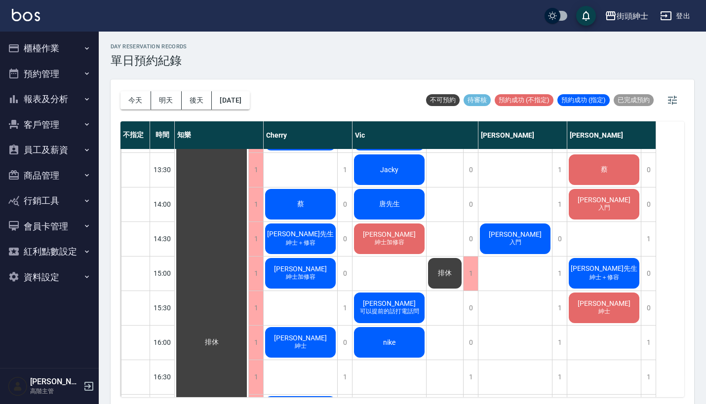
scroll to position [309, 0]
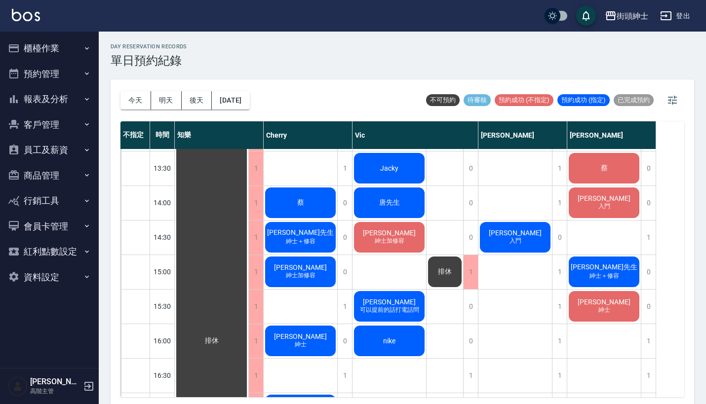
click at [308, 107] on span "紳士加修容" at bounding box center [301, 103] width 16 height 8
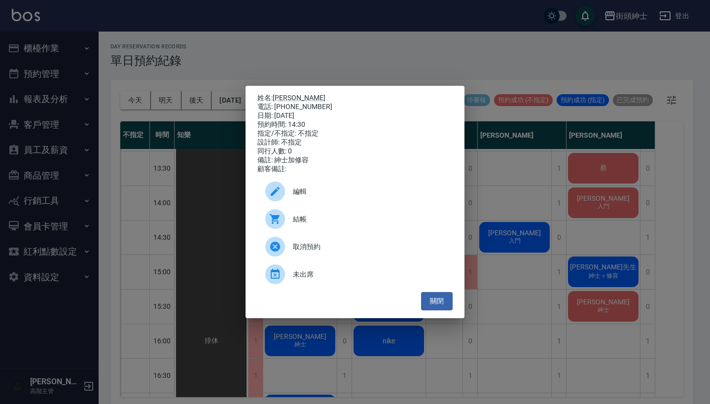
click at [532, 249] on div "姓名: Kevin 電話: 0918928942 日期: 2025/08/16 預約時間: 14:30 指定/不指定: 不指定 設計師: 不指定 同行人數: …" at bounding box center [355, 202] width 710 height 404
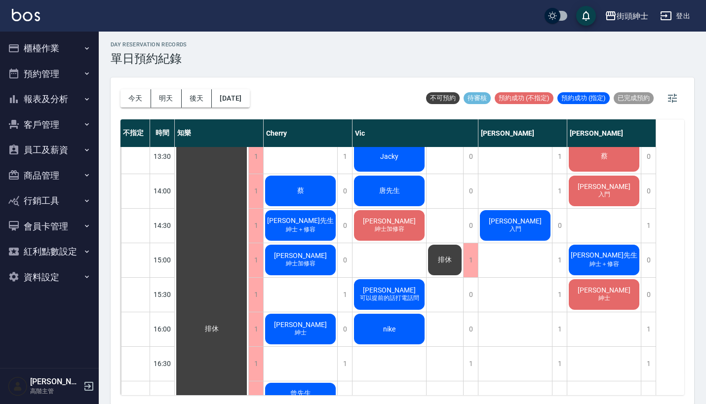
scroll to position [312, 0]
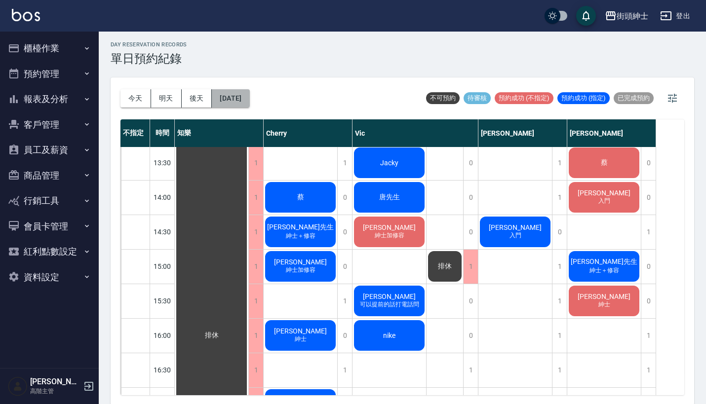
click at [243, 97] on button "[DATE]" at bounding box center [230, 98] width 37 height 18
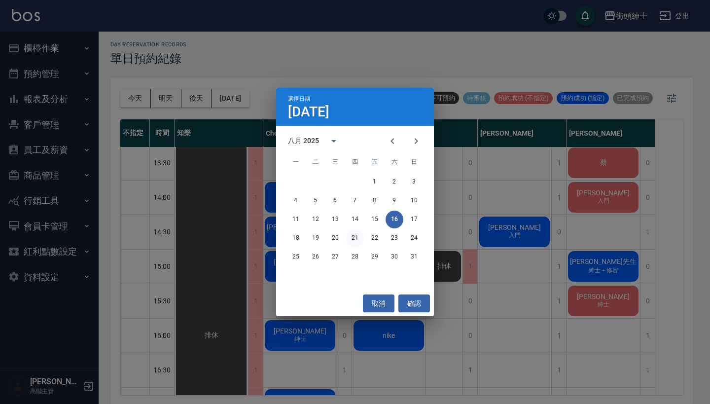
click at [352, 236] on button "21" at bounding box center [355, 238] width 18 height 18
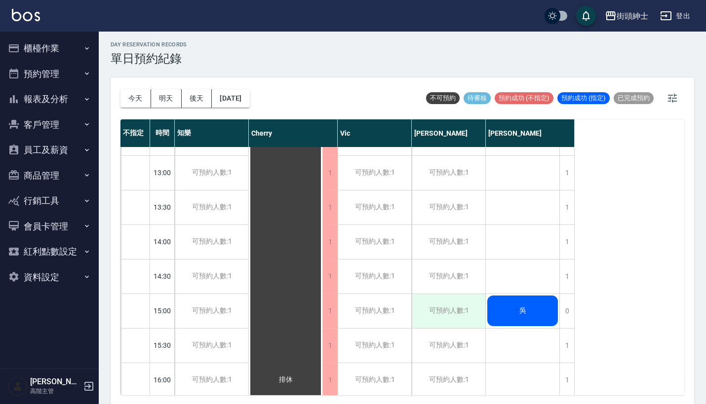
scroll to position [268, 0]
click at [446, 305] on div "可預約人數:1" at bounding box center [448, 311] width 74 height 34
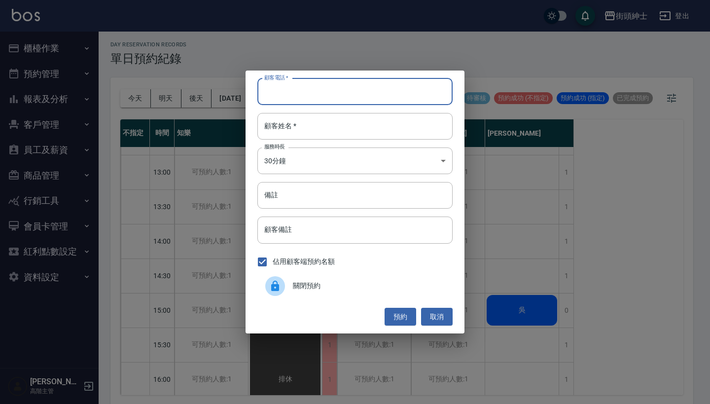
paste input "邵 電話：0976815265"
type input "邵 電話：0976815265"
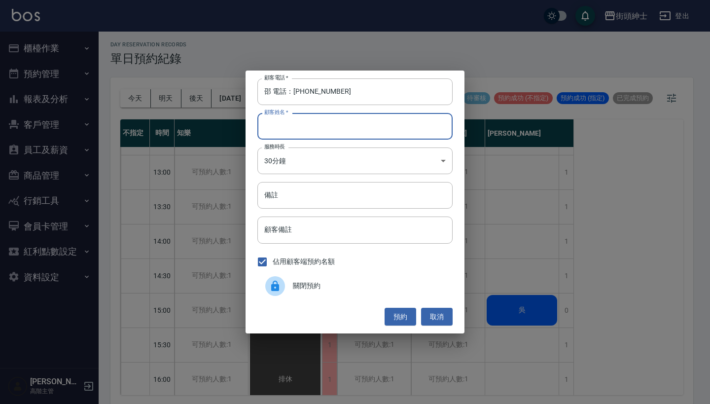
paste input "邵 電話：0976815265"
type input "邵 電話：0976815265"
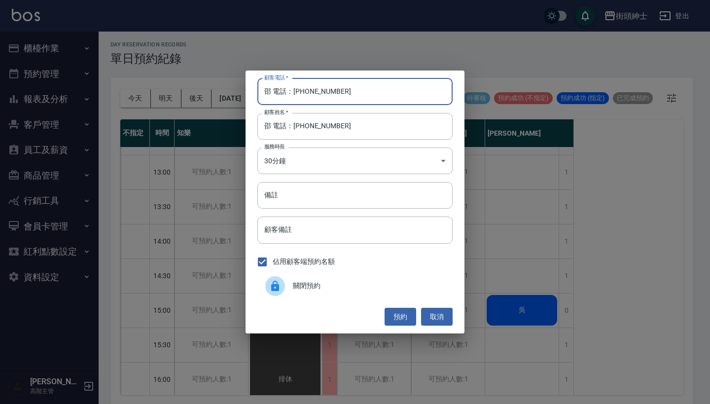
drag, startPoint x: 293, startPoint y: 94, endPoint x: 240, endPoint y: 92, distance: 52.4
click at [240, 92] on div "顧客電話   * 邵 電話：0976815265 顧客電話   * 顧客姓名   * 邵 電話：0976815265 顧客姓名   * 服務時長 30分鐘 1…" at bounding box center [355, 202] width 710 height 404
type input "0976815265"
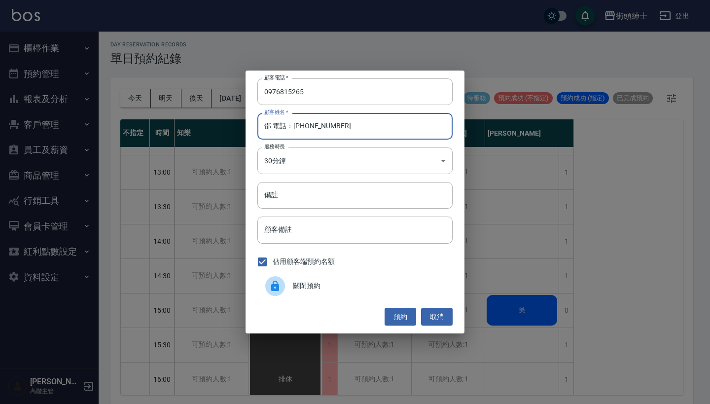
drag, startPoint x: 337, startPoint y: 137, endPoint x: 268, endPoint y: 127, distance: 69.2
click at [268, 127] on input "邵 電話：0976815265" at bounding box center [355, 126] width 195 height 27
type input "邵"
click at [295, 203] on input "備註" at bounding box center [355, 195] width 195 height 27
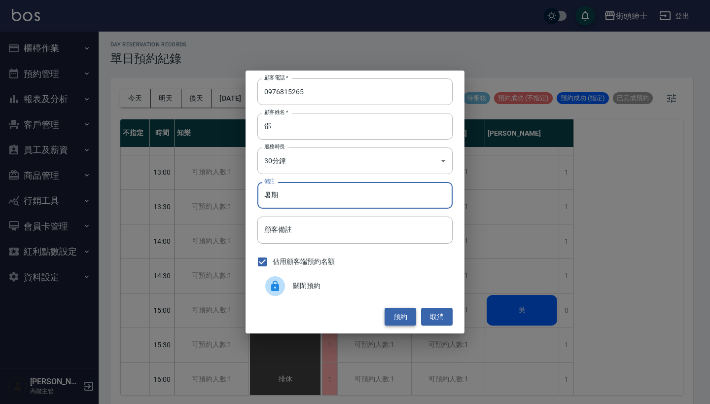
type input "暑期"
click at [403, 309] on button "預約" at bounding box center [401, 317] width 32 height 18
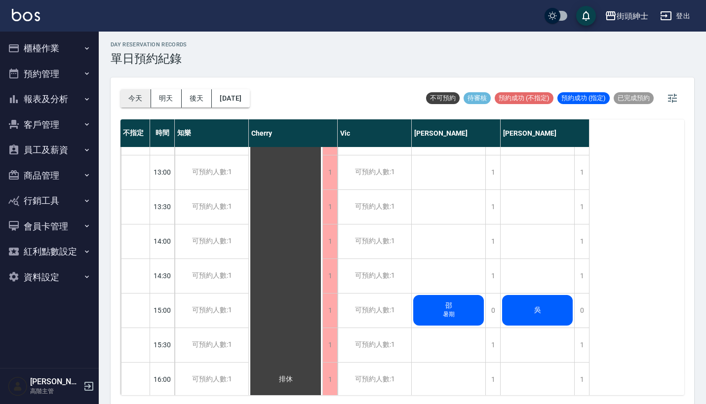
click at [138, 98] on button "今天" at bounding box center [135, 98] width 31 height 18
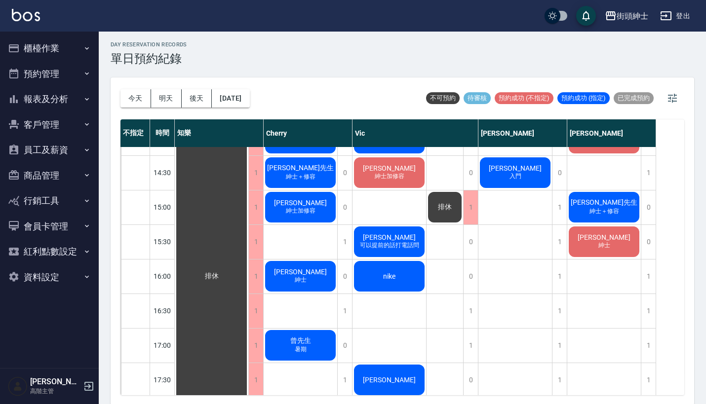
scroll to position [374, 0]
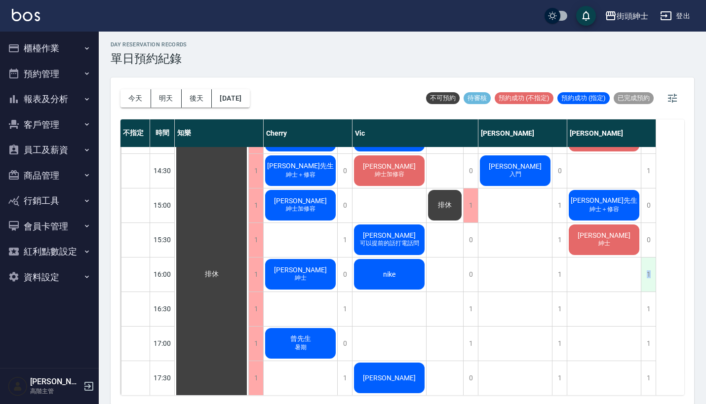
click at [648, 274] on div "1" at bounding box center [647, 275] width 15 height 34
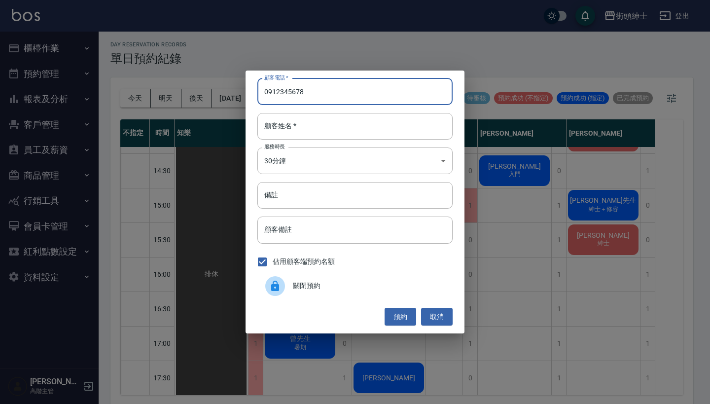
drag, startPoint x: 294, startPoint y: 90, endPoint x: 213, endPoint y: 90, distance: 80.4
click at [213, 90] on div "顧客電話   * 0912345678 顧客電話   * 顧客姓名   * 顧客姓名   * 服務時長 30分鐘 1 服務時長 備註 備註 顧客備註 顧客備註…" at bounding box center [355, 202] width 710 height 404
type input "0912345678"
paste input "0912345678"
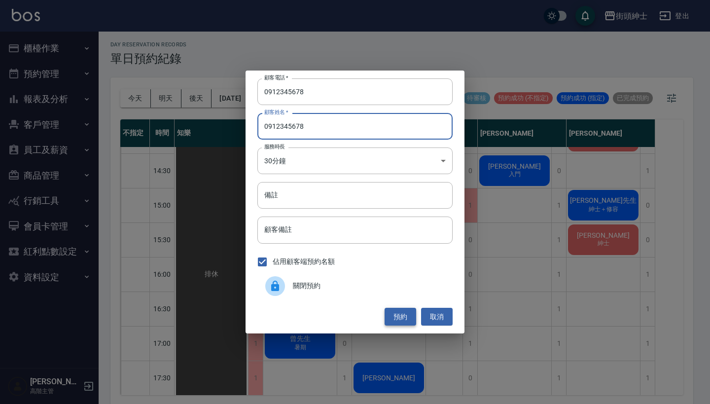
type input "0912345678"
click at [404, 318] on button "預約" at bounding box center [401, 317] width 32 height 18
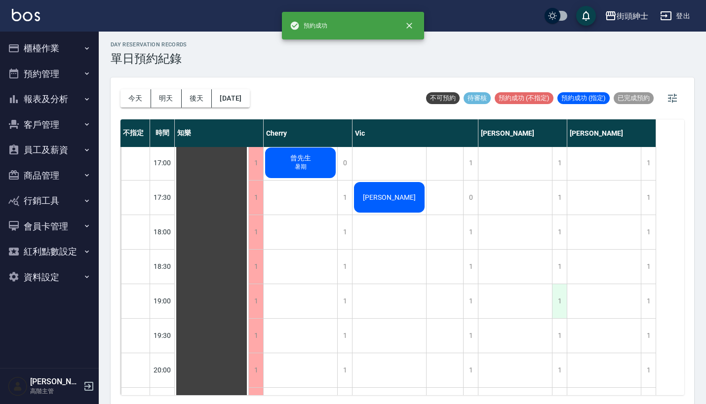
scroll to position [353, 0]
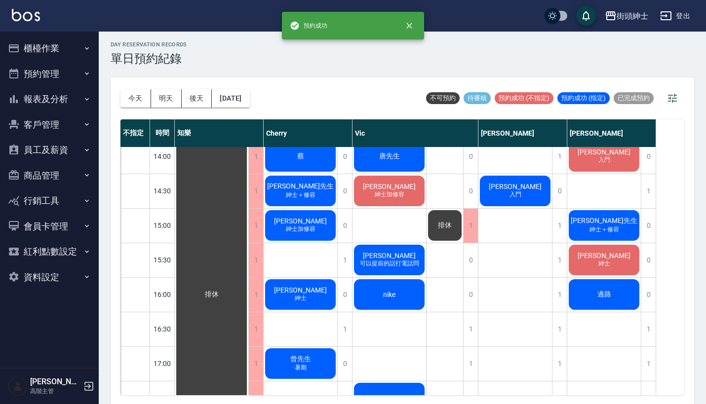
click at [248, 295] on div "過路" at bounding box center [212, 294] width 74 height 1001
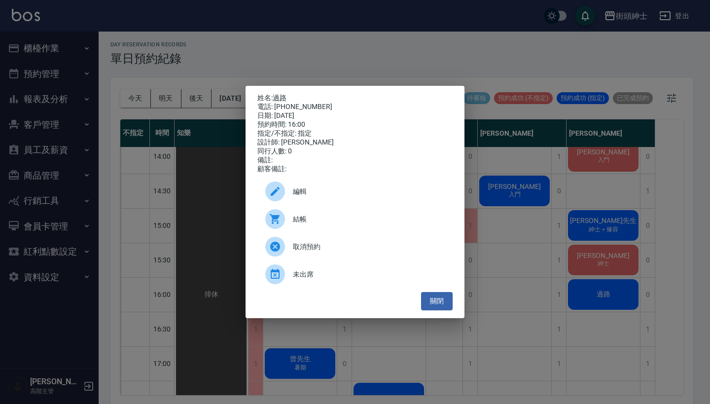
click at [368, 201] on div "編輯" at bounding box center [355, 192] width 195 height 28
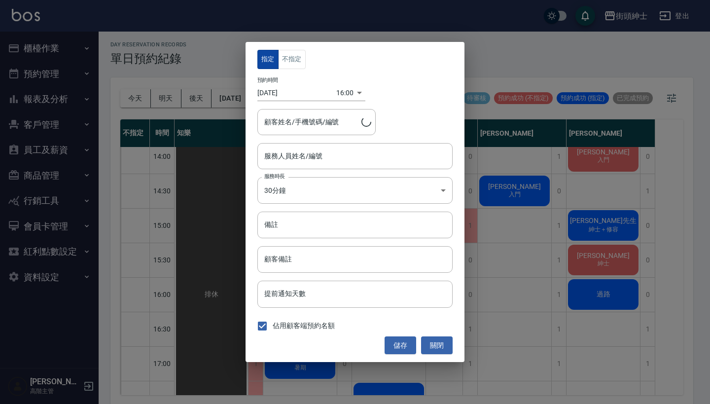
type input "[PERSON_NAME](無代號)"
type input "過路/0912345678"
click at [286, 53] on button "不指定" at bounding box center [292, 59] width 28 height 19
click at [402, 340] on button "儲存" at bounding box center [401, 345] width 32 height 18
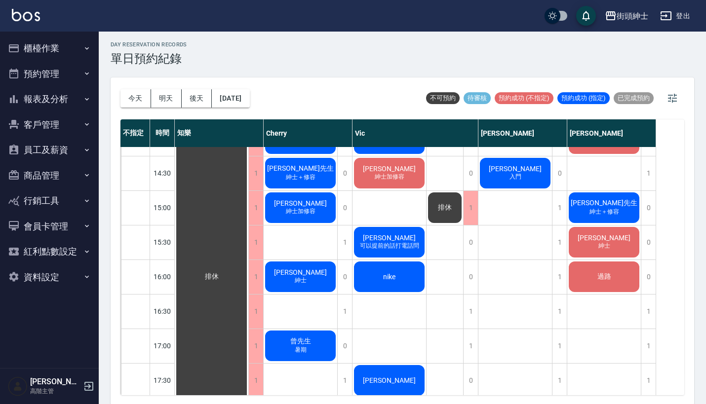
scroll to position [389, 0]
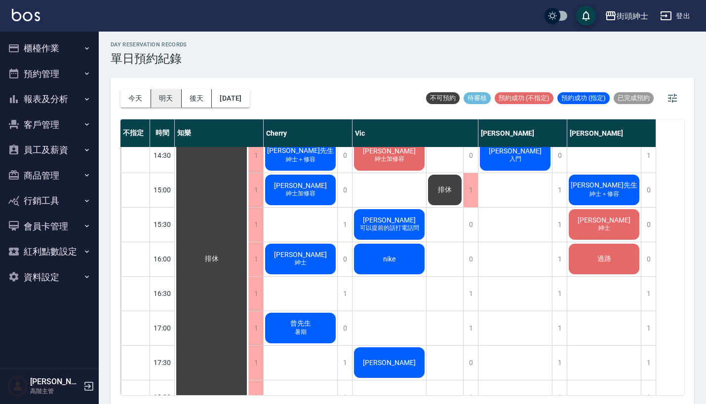
click at [168, 101] on button "明天" at bounding box center [166, 98] width 31 height 18
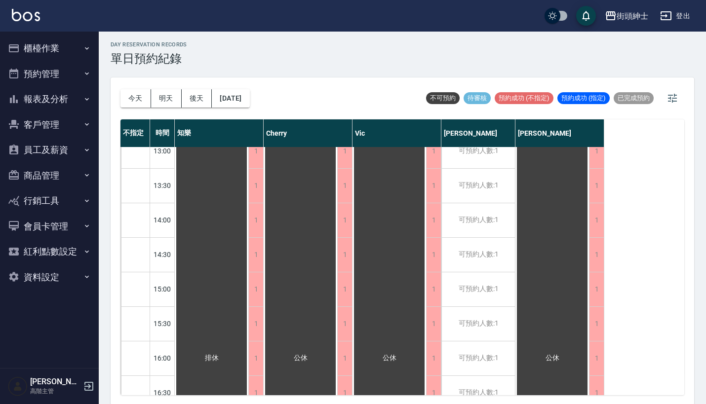
scroll to position [466, 0]
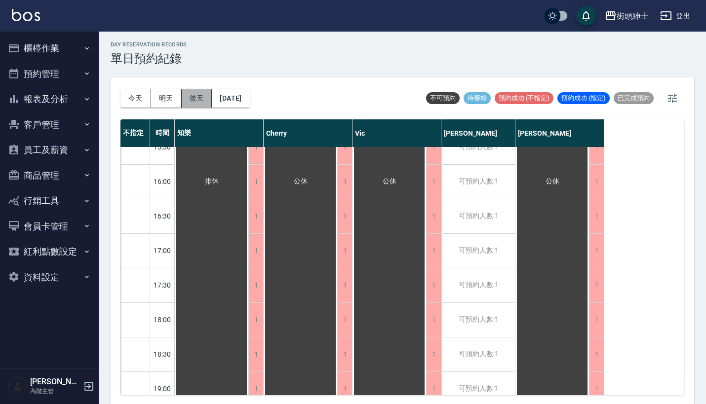
click at [201, 96] on button "後天" at bounding box center [197, 98] width 31 height 18
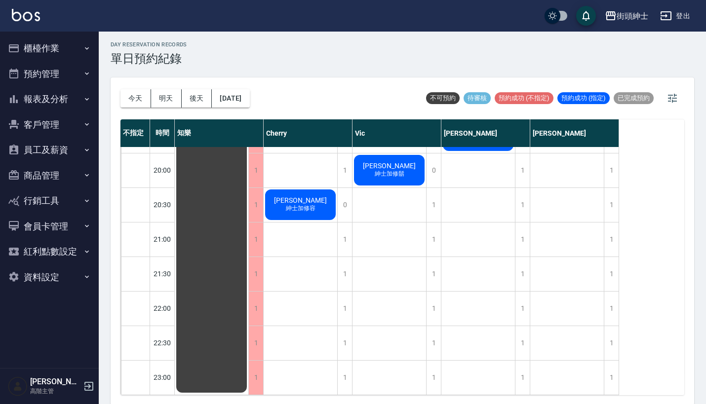
scroll to position [762, 0]
click at [127, 92] on button "今天" at bounding box center [135, 98] width 31 height 18
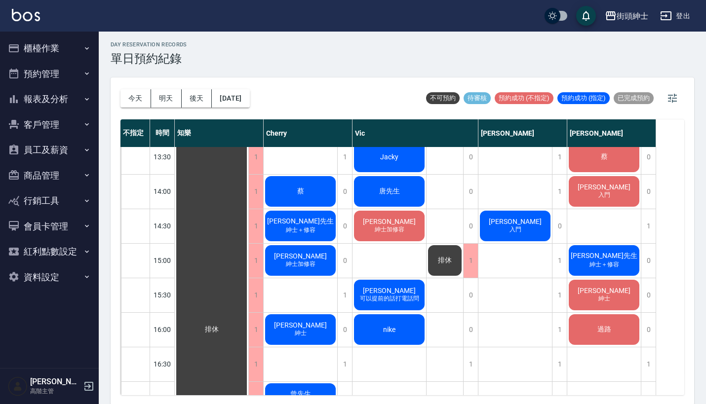
scroll to position [317, 0]
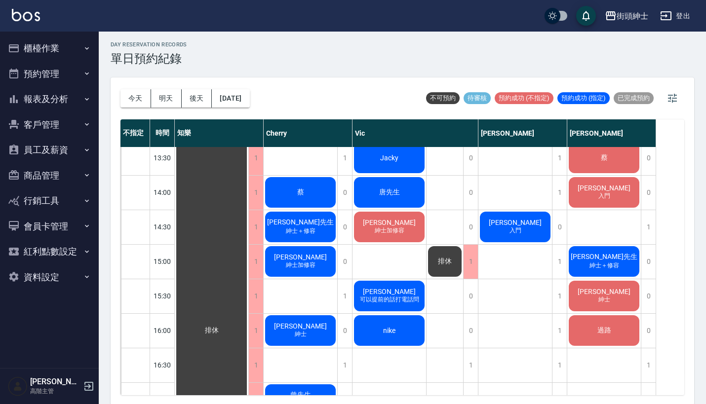
click at [248, 192] on div "蔡" at bounding box center [212, 330] width 74 height 1001
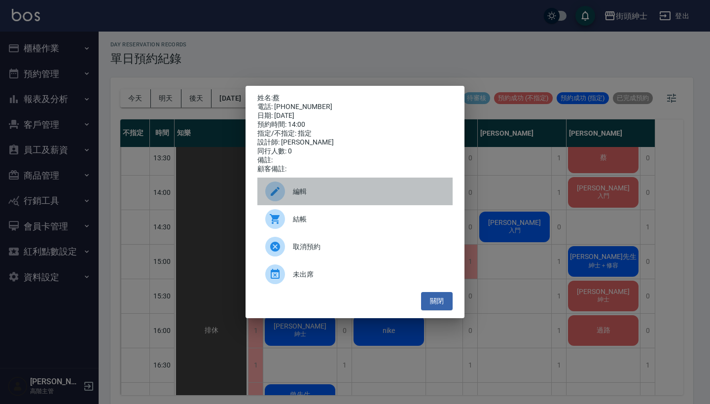
click at [348, 204] on div "編輯" at bounding box center [355, 192] width 195 height 28
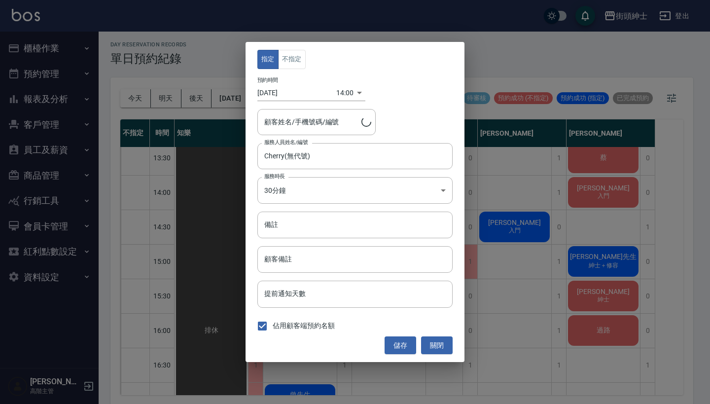
type input "蔡/0934335976"
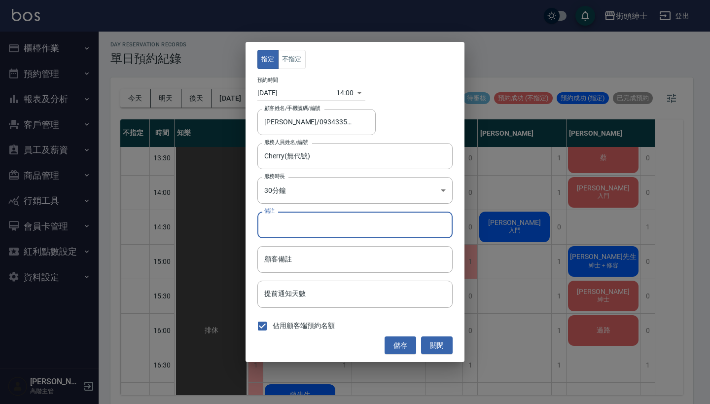
click at [333, 230] on input "備註" at bounding box center [355, 225] width 195 height 27
type input "g"
type input "紳士"
click at [402, 349] on button "儲存" at bounding box center [401, 345] width 32 height 18
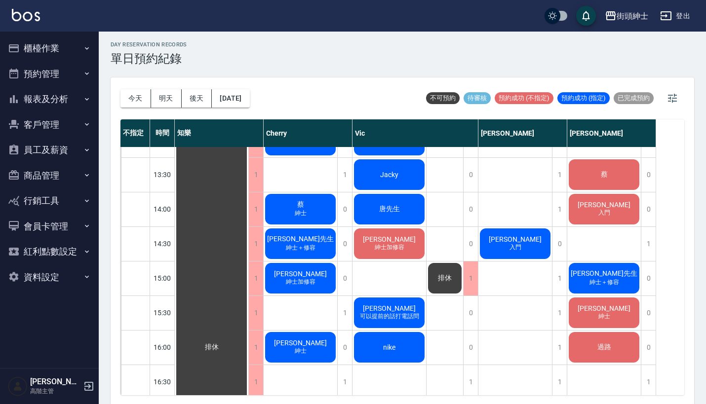
scroll to position [368, 0]
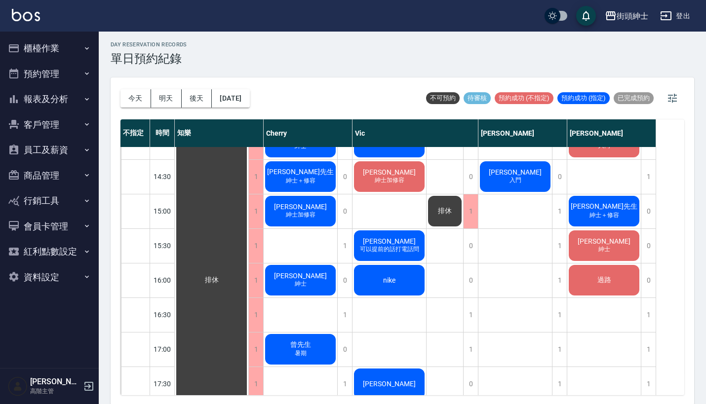
click at [248, 245] on div "江璇 可以提前的話打電話問" at bounding box center [212, 280] width 74 height 1001
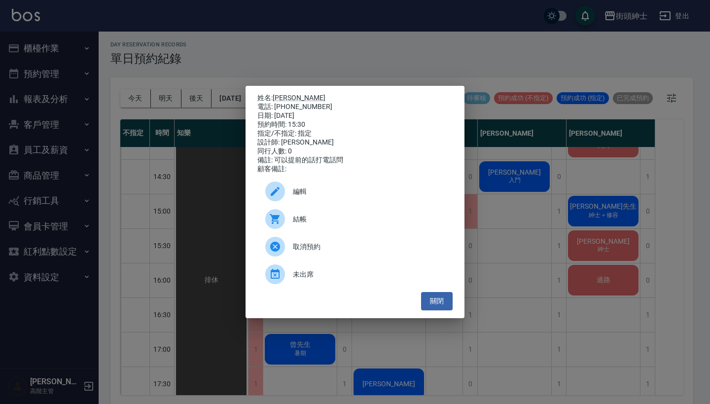
click at [308, 278] on span "未出席" at bounding box center [369, 274] width 152 height 10
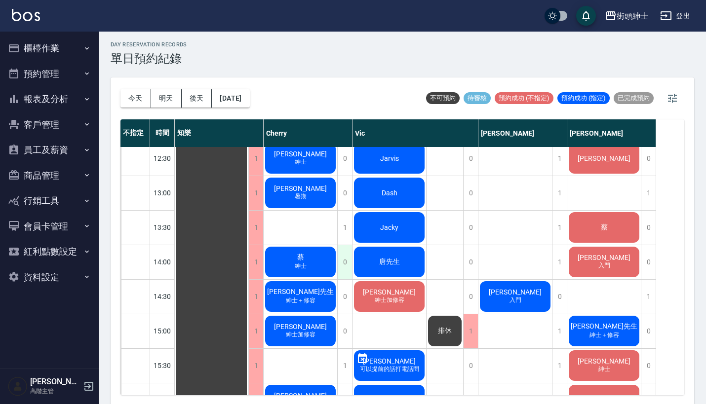
scroll to position [244, 0]
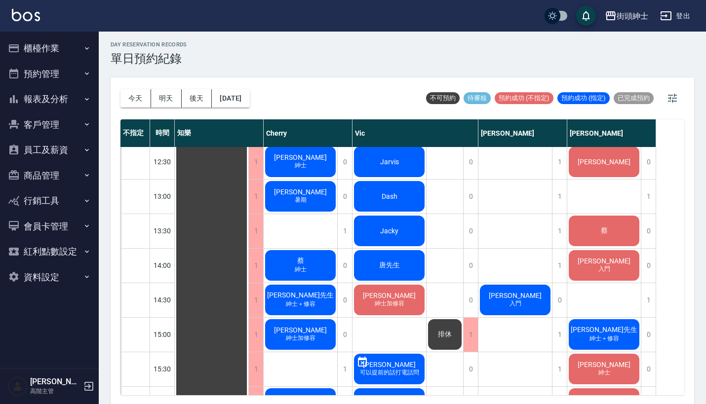
click at [221, 399] on span "蔡" at bounding box center [212, 403] width 18 height 9
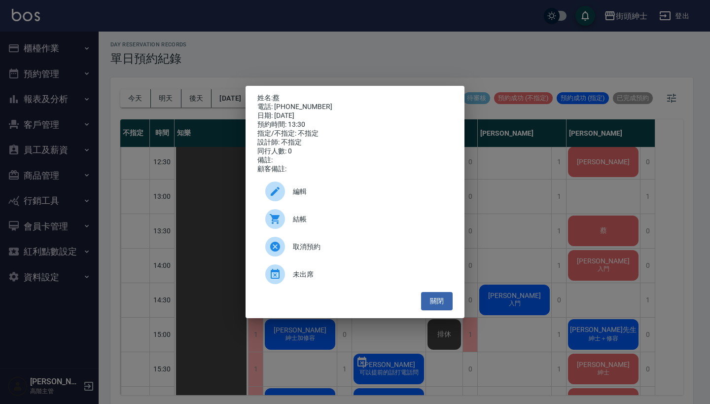
click at [332, 232] on div "結帳" at bounding box center [355, 219] width 195 height 28
click at [412, 37] on div "姓名: 蔡 電話: 0934335976 日期: 2025/08/16 預約時間: 13:30 指定/不指定: 不指定 設計師: 不指定 同行人數: 0 備註…" at bounding box center [355, 202] width 710 height 404
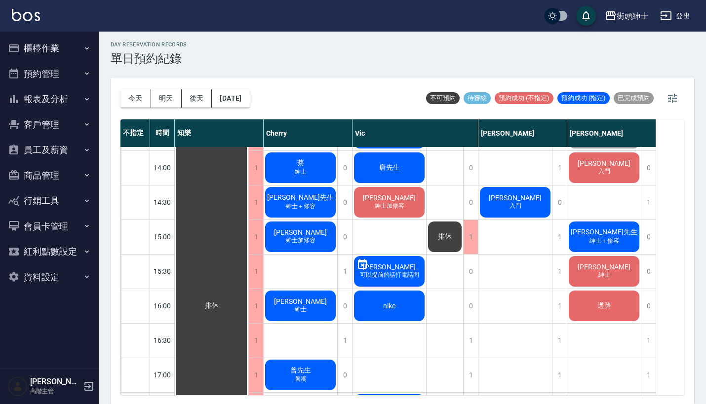
scroll to position [342, 0]
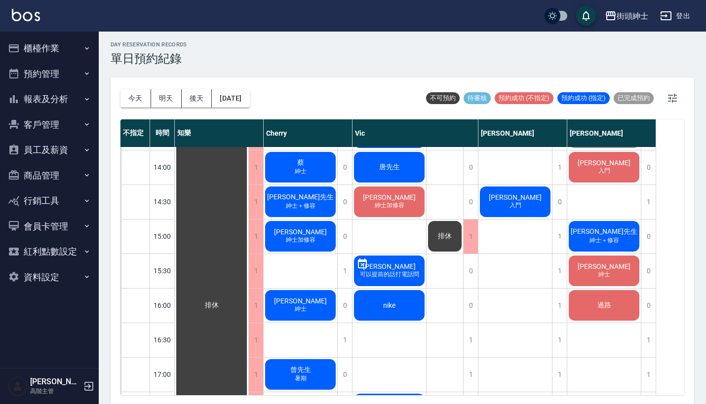
click at [248, 270] on div "江璇 可以提前的話打電話問" at bounding box center [212, 305] width 74 height 1001
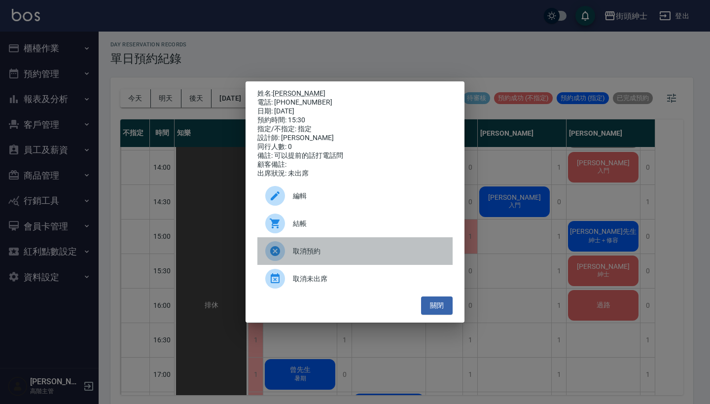
click at [365, 253] on span "取消預約" at bounding box center [369, 251] width 152 height 10
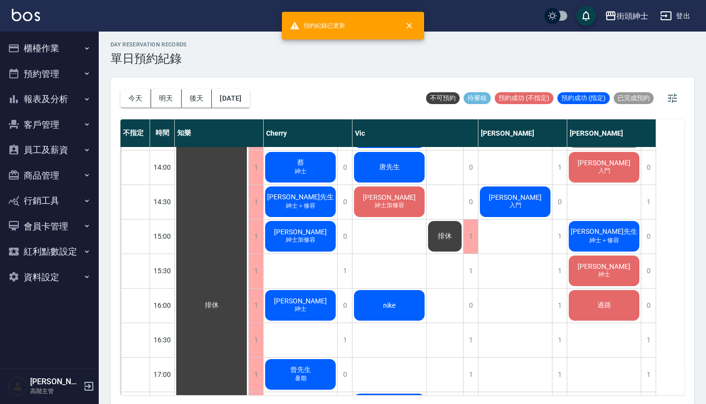
click at [248, 269] on div "黃嘉輝 紳士" at bounding box center [212, 305] width 74 height 1001
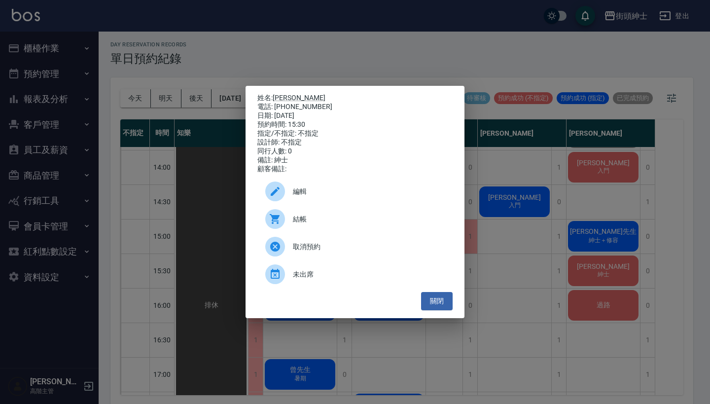
click at [509, 235] on div "姓名: 黃嘉輝 電話: 0966393619 日期: 2025/08/16 預約時間: 15:30 指定/不指定: 不指定 設計師: 不指定 同行人數: 0 …" at bounding box center [355, 202] width 710 height 404
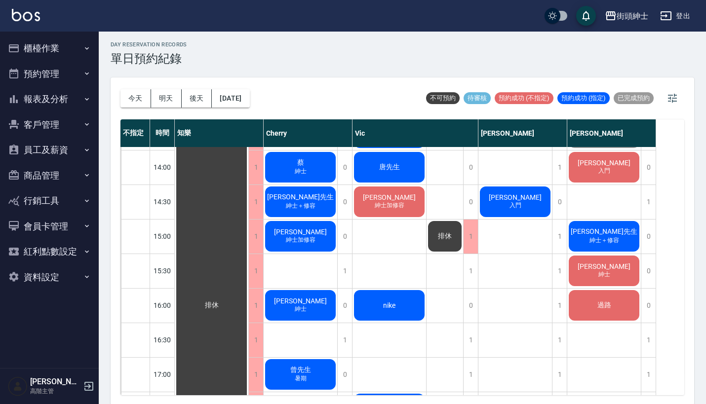
click at [221, 301] on span "黃嘉輝" at bounding box center [212, 305] width 18 height 9
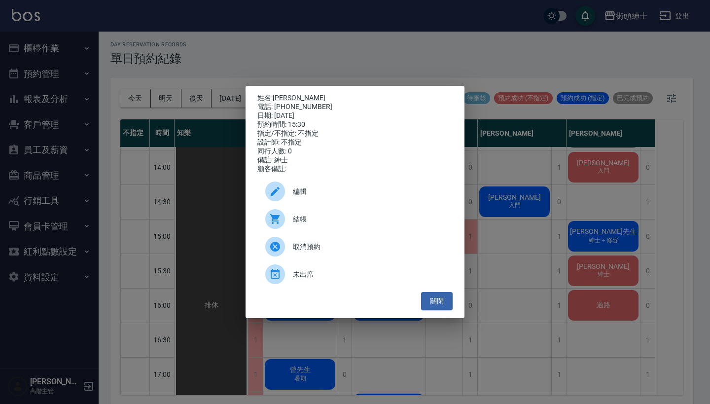
click at [348, 195] on span "編輯" at bounding box center [369, 192] width 152 height 10
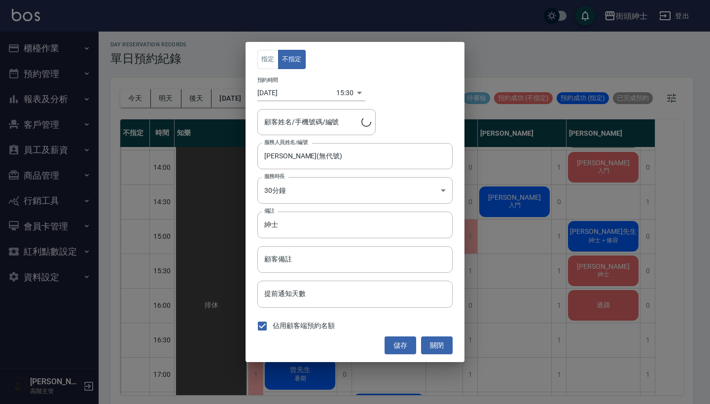
type input "黃嘉輝/0966393619"
click at [321, 156] on input "[PERSON_NAME](無代號)" at bounding box center [348, 156] width 172 height 17
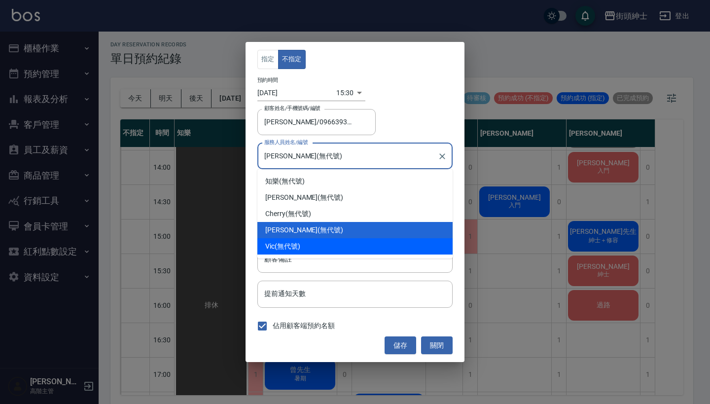
click at [323, 246] on div "Vic (無代號)" at bounding box center [355, 246] width 195 height 16
type input "Vic(無代號)"
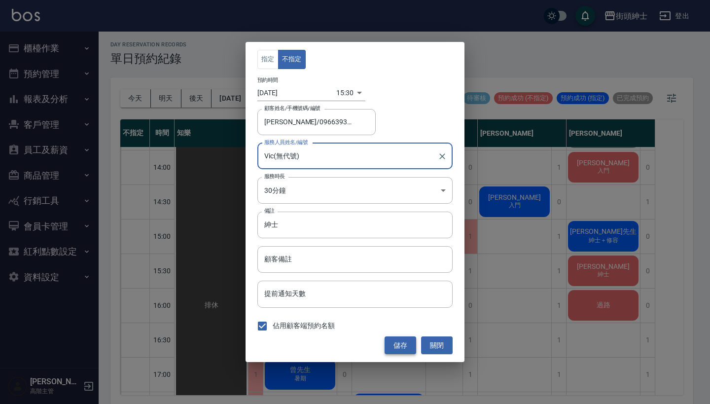
click at [403, 349] on button "儲存" at bounding box center [401, 345] width 32 height 18
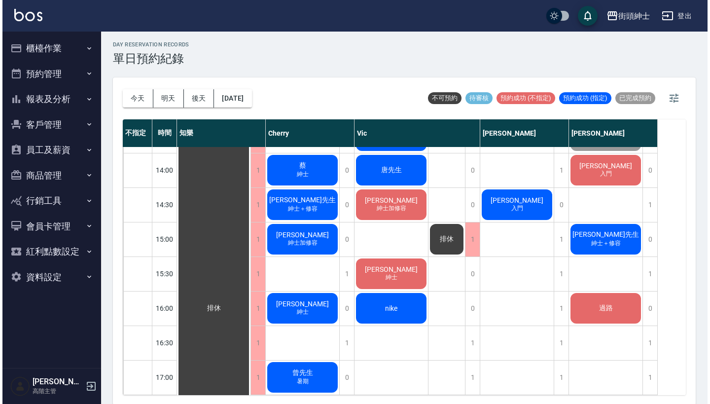
scroll to position [340, 0]
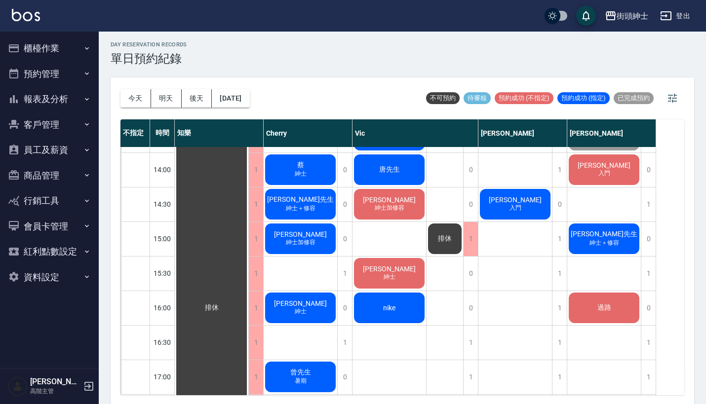
click at [248, 227] on div "周先生 紳士＋修容" at bounding box center [212, 308] width 74 height 1001
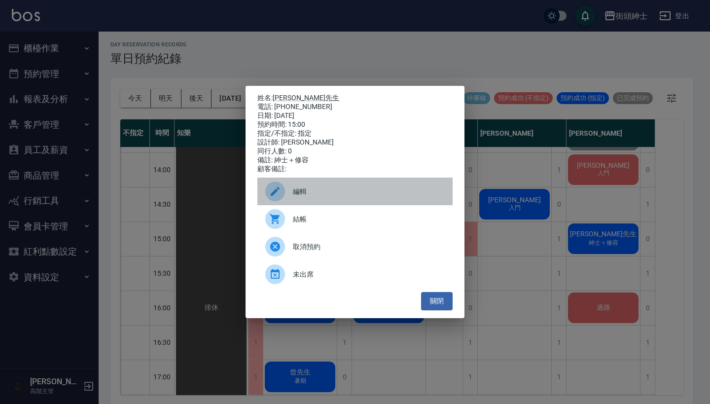
click at [382, 197] on span "編輯" at bounding box center [369, 192] width 152 height 10
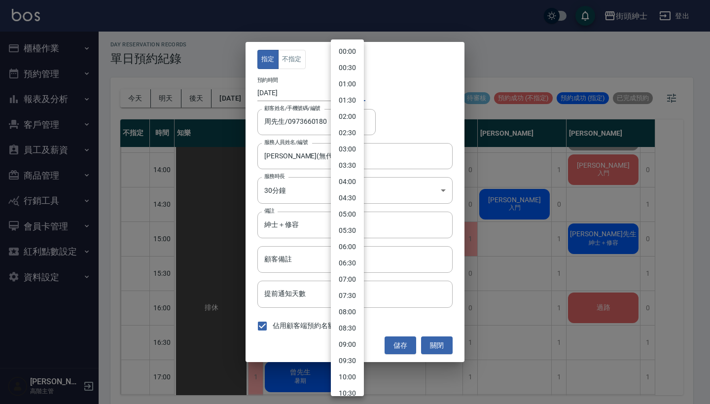
click at [341, 98] on body "街頭紳士 登出 櫃檯作業 打帳單 帳單列表 掛單列表 座位開單 營業儀表板 現金收支登錄 高階收支登錄 材料自購登錄 每日結帳 排班表 現場電腦打卡 掃碼打卡…" at bounding box center [355, 201] width 710 height 407
click at [351, 233] on li "15:30" at bounding box center [347, 233] width 33 height 16
type input "1755329400000"
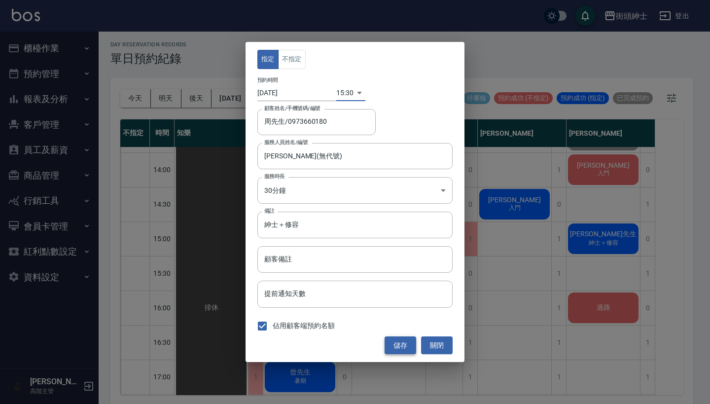
click at [396, 348] on button "儲存" at bounding box center [401, 345] width 32 height 18
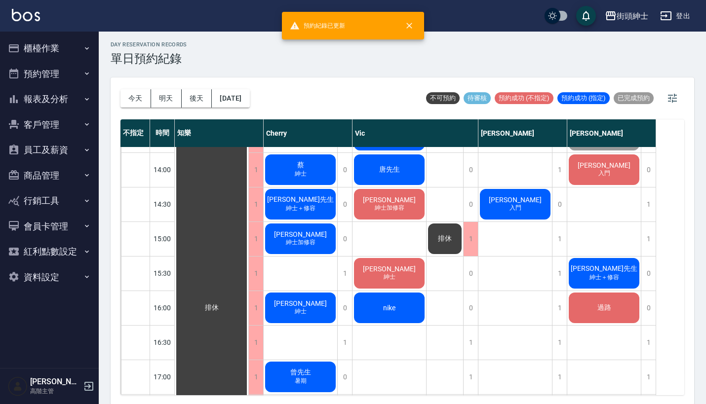
click at [308, 74] on span "紳士" at bounding box center [301, 70] width 16 height 8
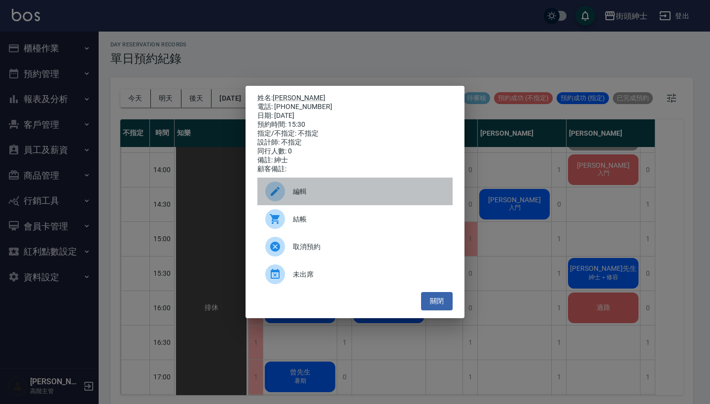
click at [387, 193] on span "編輯" at bounding box center [369, 192] width 152 height 10
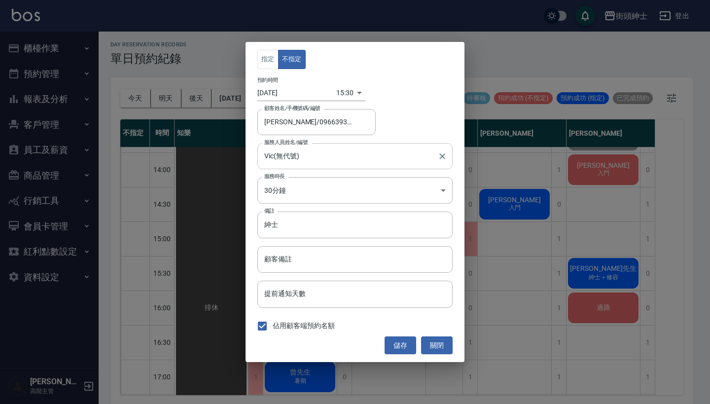
click at [316, 152] on input "Vic(無代號)" at bounding box center [348, 156] width 172 height 17
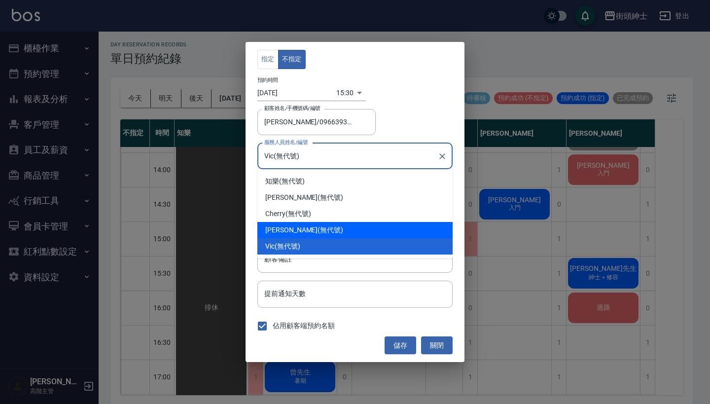
click at [321, 224] on div "eric (無代號)" at bounding box center [355, 230] width 195 height 16
type input "[PERSON_NAME](無代號)"
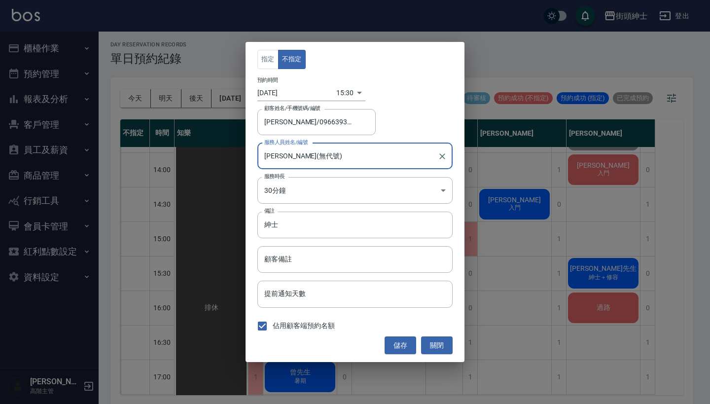
click at [344, 98] on body "街頭紳士 登出 櫃檯作業 打帳單 帳單列表 掛單列表 座位開單 營業儀表板 現金收支登錄 高階收支登錄 材料自購登錄 每日結帳 排班表 現場電腦打卡 掃碼打卡…" at bounding box center [355, 201] width 710 height 407
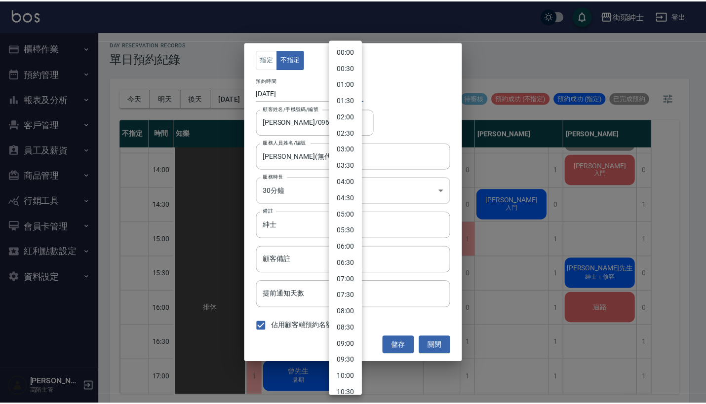
scroll to position [339, 0]
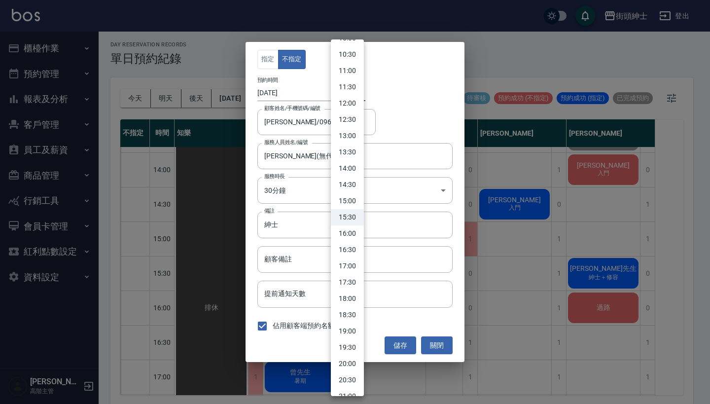
click at [345, 200] on li "15:00" at bounding box center [347, 201] width 33 height 16
type input "1755327600000"
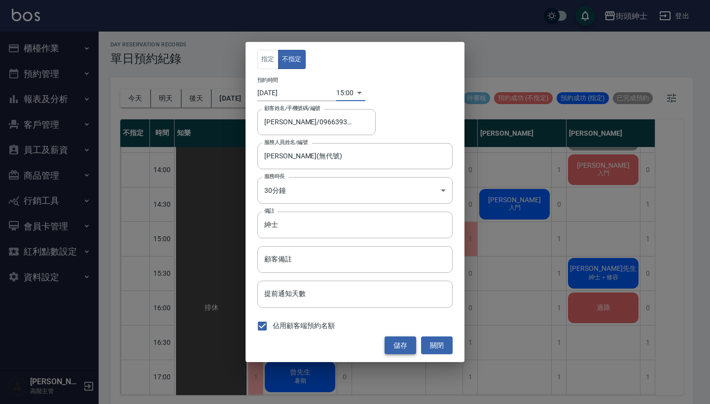
click at [393, 342] on button "儲存" at bounding box center [401, 345] width 32 height 18
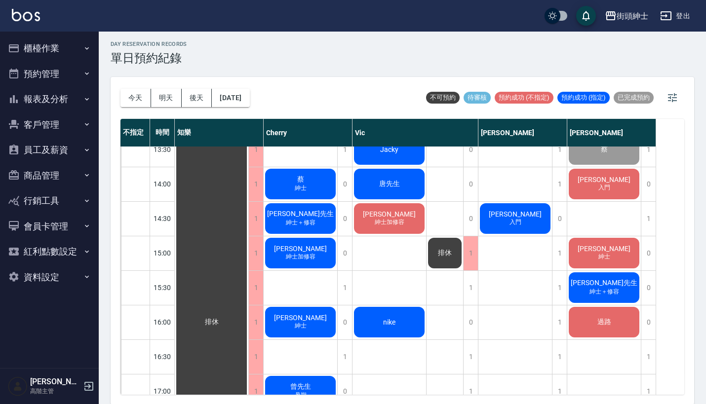
scroll to position [332, 0]
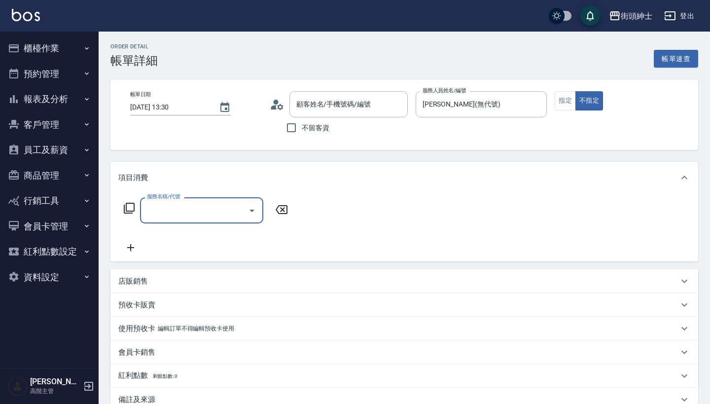
type input "[PERSON_NAME]/0934335976/null"
click at [218, 197] on div "服務名稱/代號 服務名稱/代號" at bounding box center [405, 227] width 588 height 68
click at [218, 202] on div "服務名稱/代號" at bounding box center [201, 210] width 123 height 26
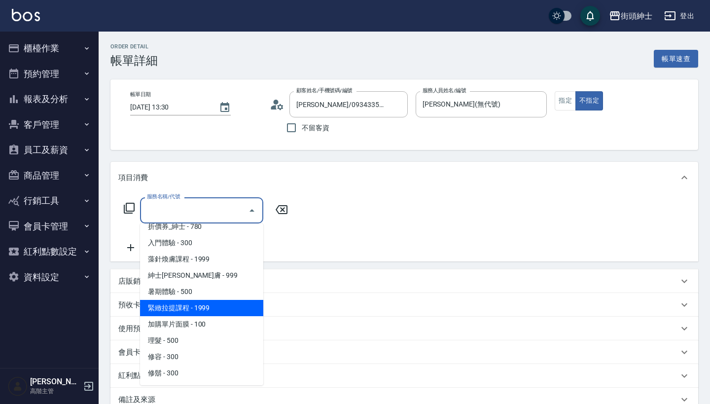
scroll to position [41, 0]
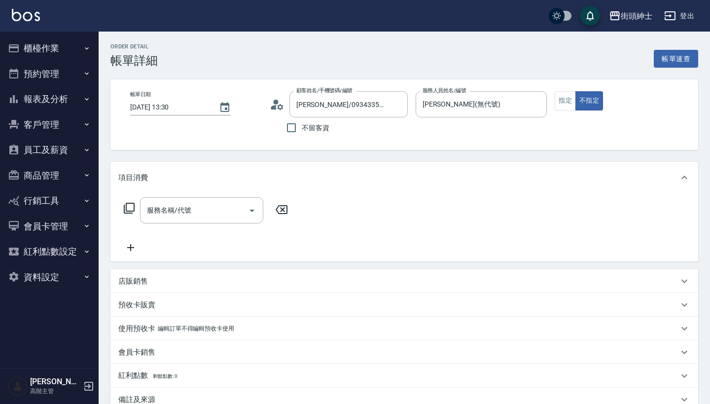
click at [320, 276] on div "店販銷售" at bounding box center [398, 281] width 561 height 10
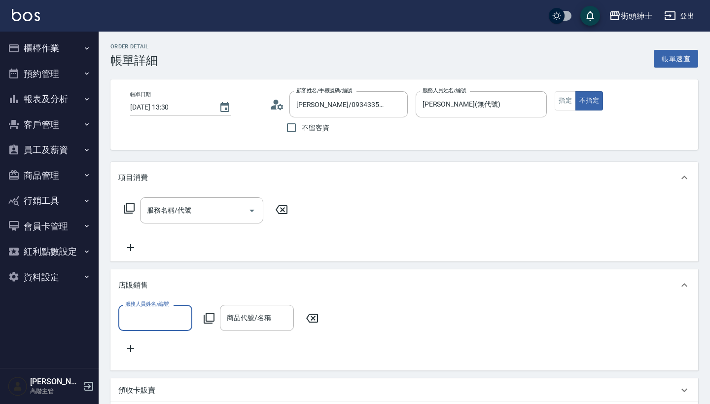
scroll to position [0, 0]
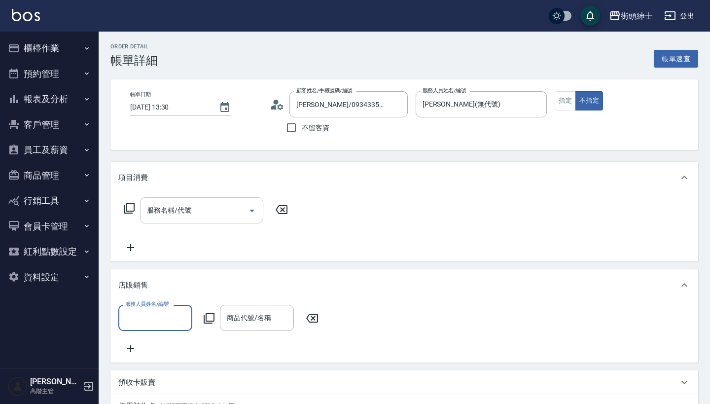
click at [209, 206] on input "服務名稱/代號" at bounding box center [195, 210] width 100 height 17
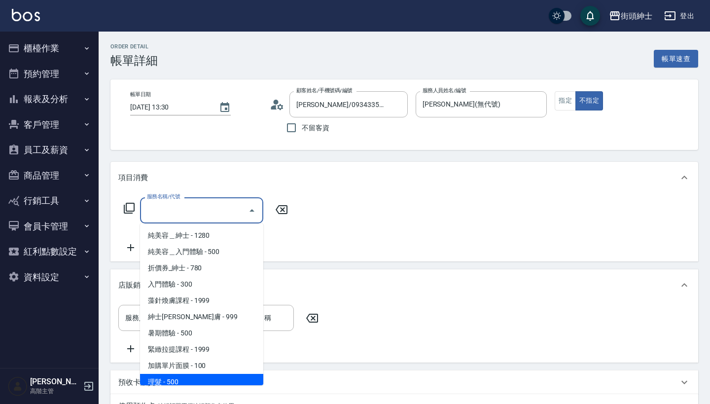
click at [229, 378] on span "理髮 - 500" at bounding box center [201, 382] width 123 height 16
type input "理髮(A02)"
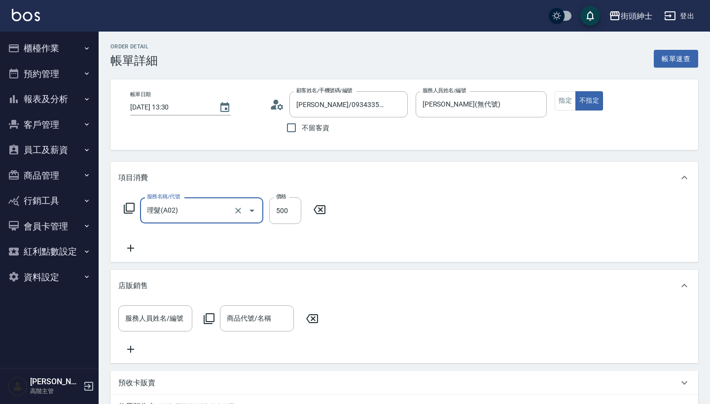
scroll to position [13, 0]
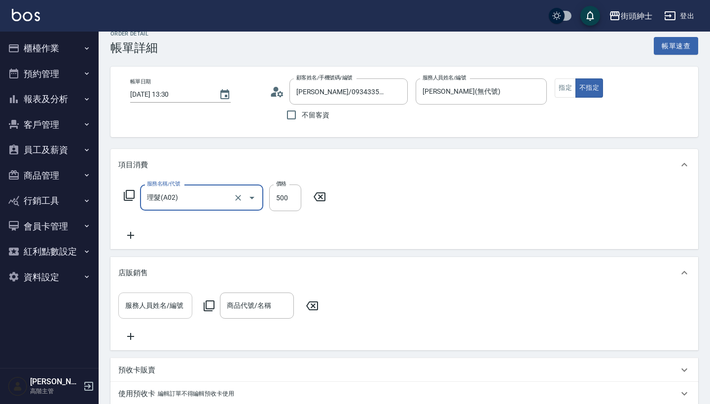
click at [165, 293] on div "服務人員姓名/編號" at bounding box center [155, 306] width 74 height 26
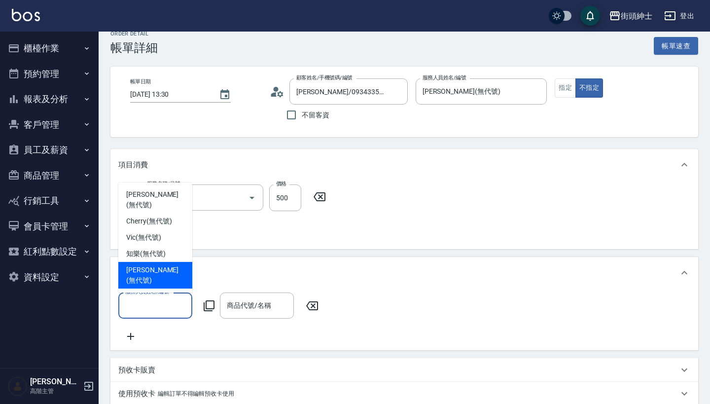
click at [244, 267] on div "店販銷售" at bounding box center [405, 273] width 588 height 32
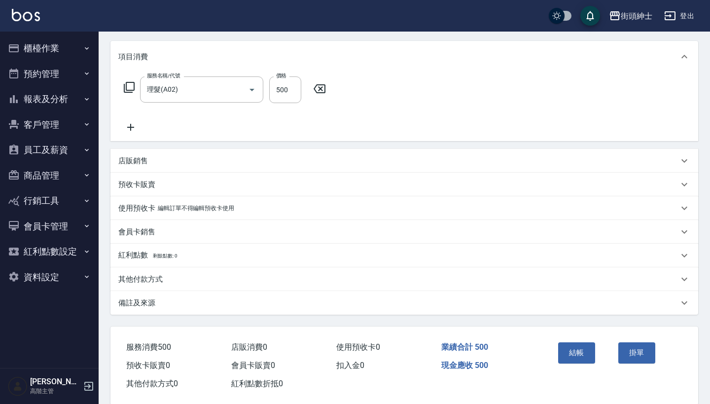
scroll to position [123, 0]
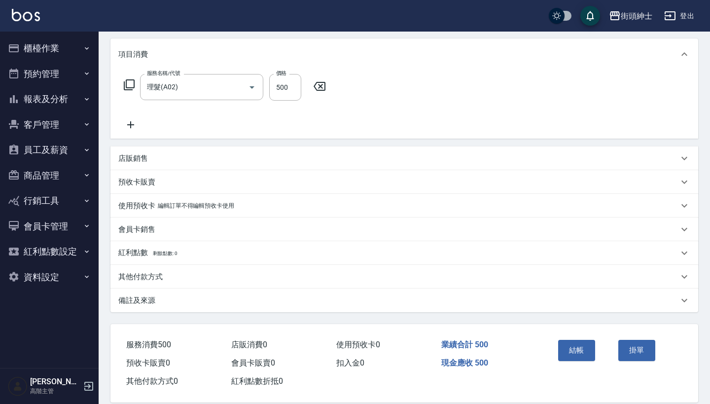
click at [251, 299] on div "備註及來源" at bounding box center [398, 301] width 561 height 10
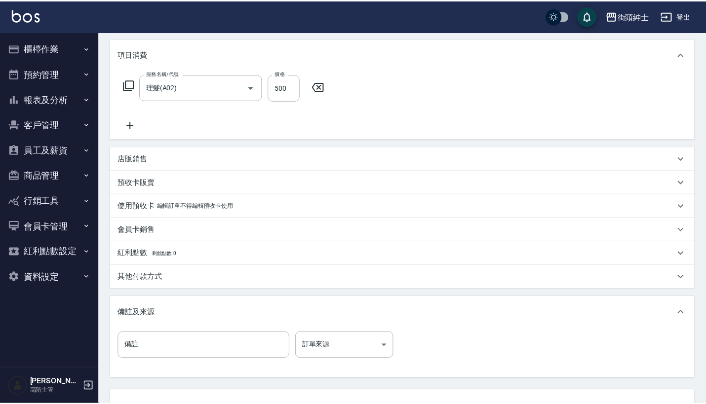
scroll to position [155, 0]
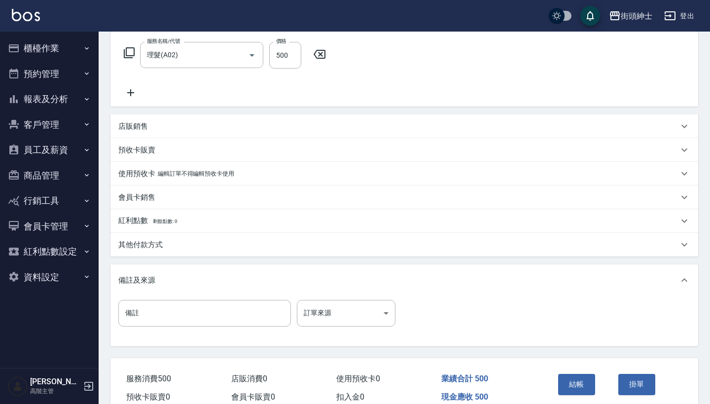
click at [362, 328] on div "備註 備註 訂單來源 ​ 訂單來源" at bounding box center [404, 319] width 572 height 38
click at [362, 323] on body "街頭紳士 登出 櫃檯作業 打帳單 帳單列表 掛單列表 座位開單 營業儀表板 現金收支登錄 高階收支登錄 材料自購登錄 每日結帳 排班表 現場電腦打卡 掃碼打卡…" at bounding box center [355, 147] width 710 height 604
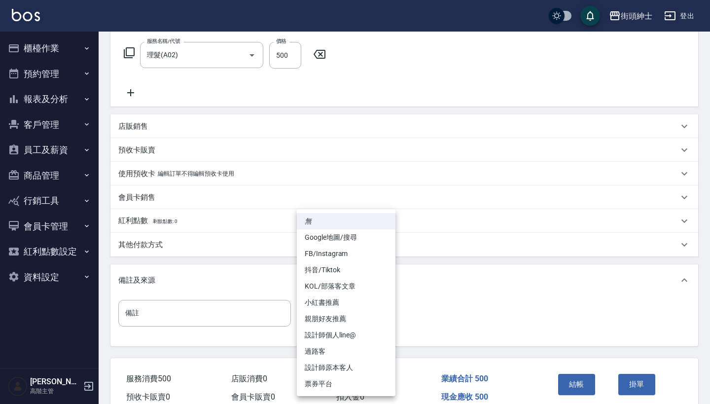
click at [357, 253] on li "FB/Instagram" at bounding box center [346, 254] width 99 height 16
type input "FB/Instagram"
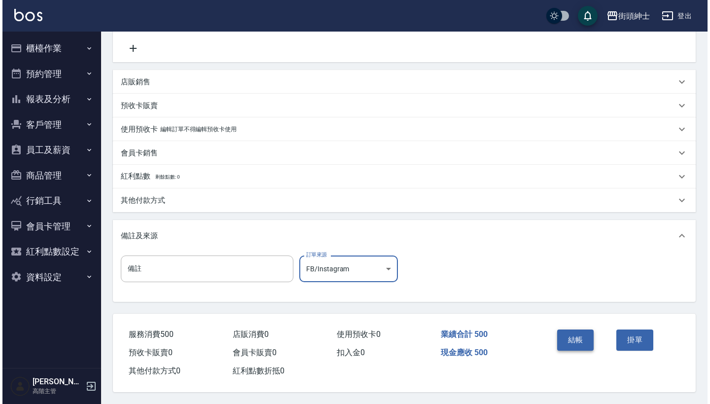
scroll to position [204, 0]
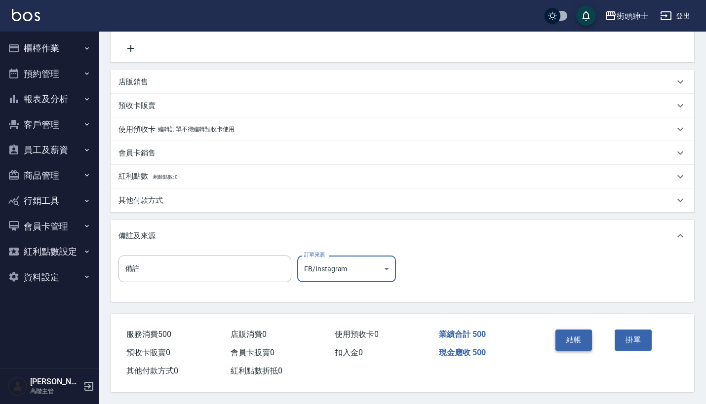
click at [581, 337] on button "結帳" at bounding box center [573, 340] width 37 height 21
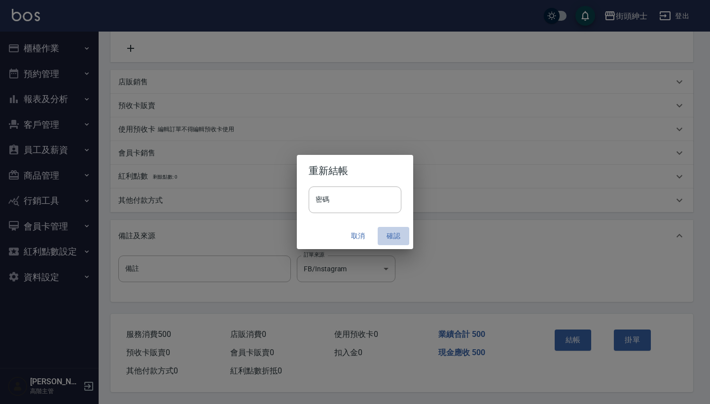
click at [394, 234] on button "確認" at bounding box center [394, 236] width 32 height 18
